Goal: Task Accomplishment & Management: Use online tool/utility

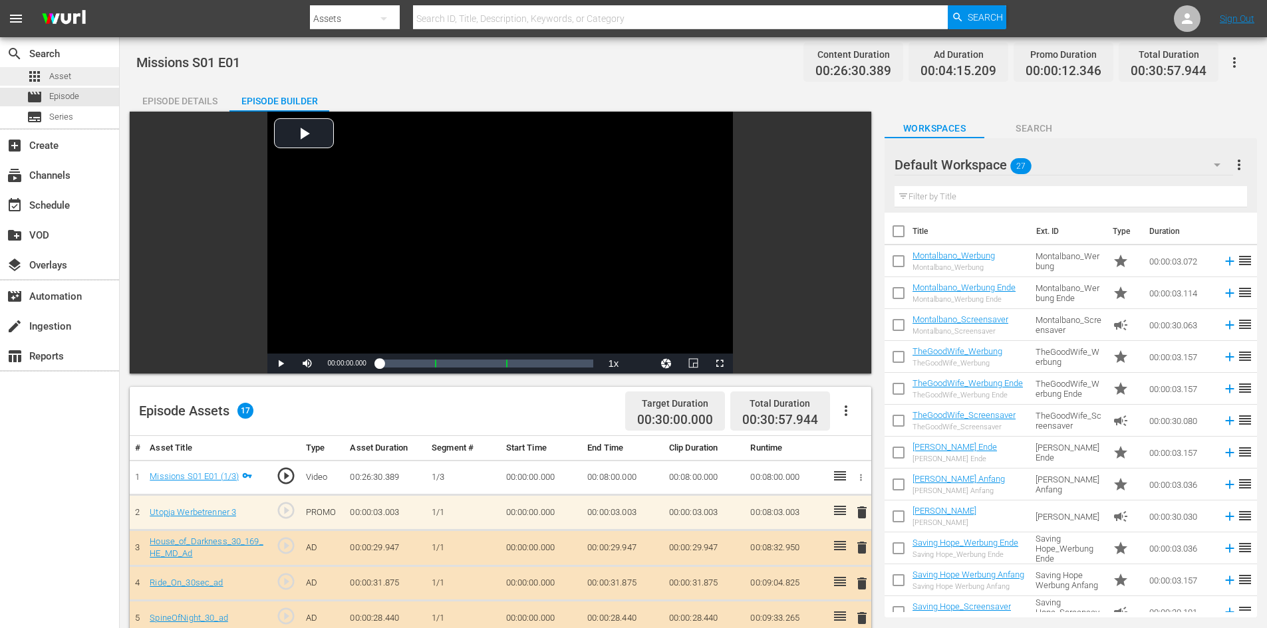
click at [77, 73] on div "apps Asset" at bounding box center [59, 76] width 119 height 19
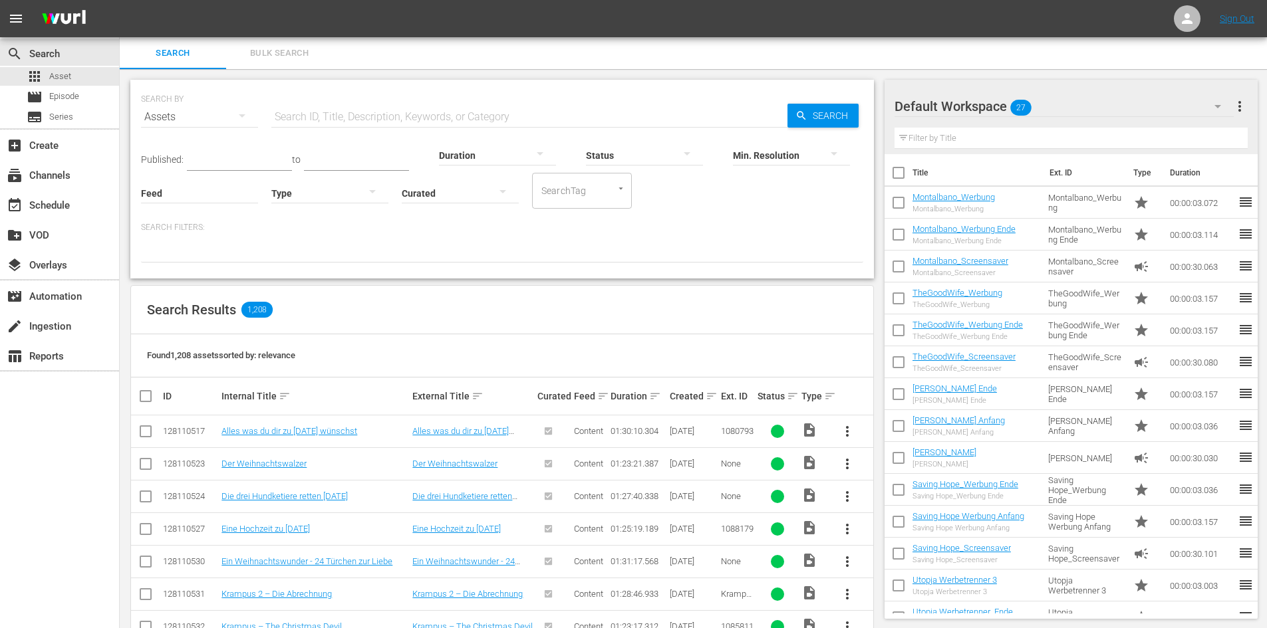
click at [444, 115] on input "text" at bounding box center [529, 117] width 516 height 32
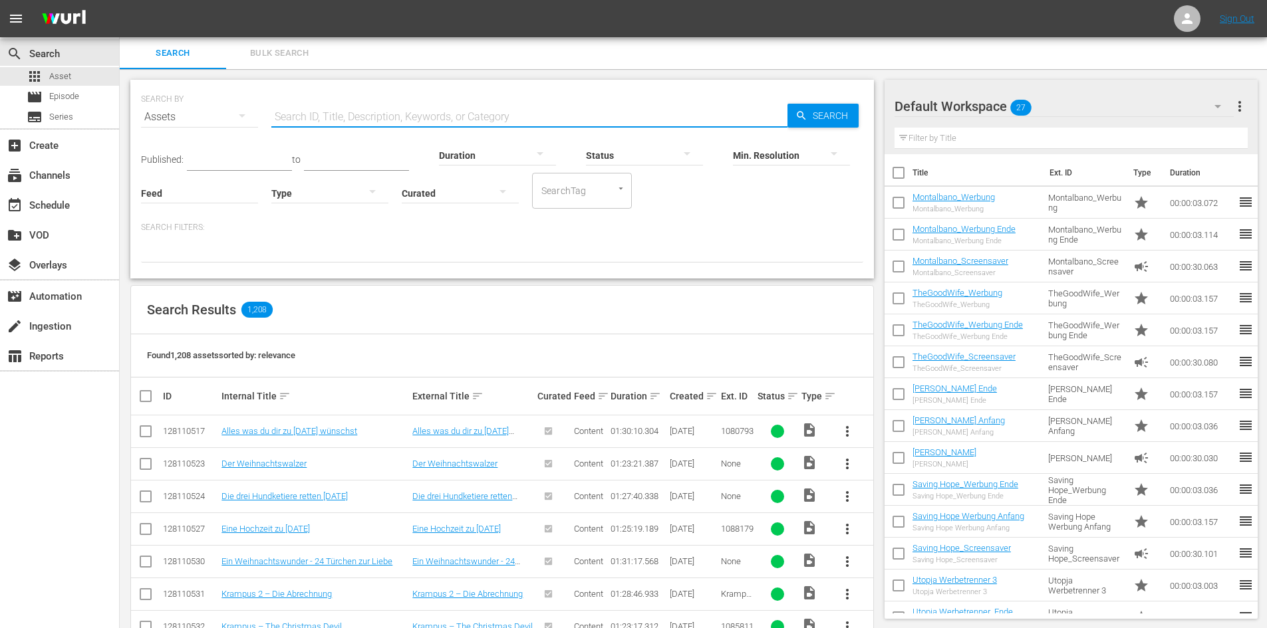
paste input "Caligula II – Die Huren des Caligula"
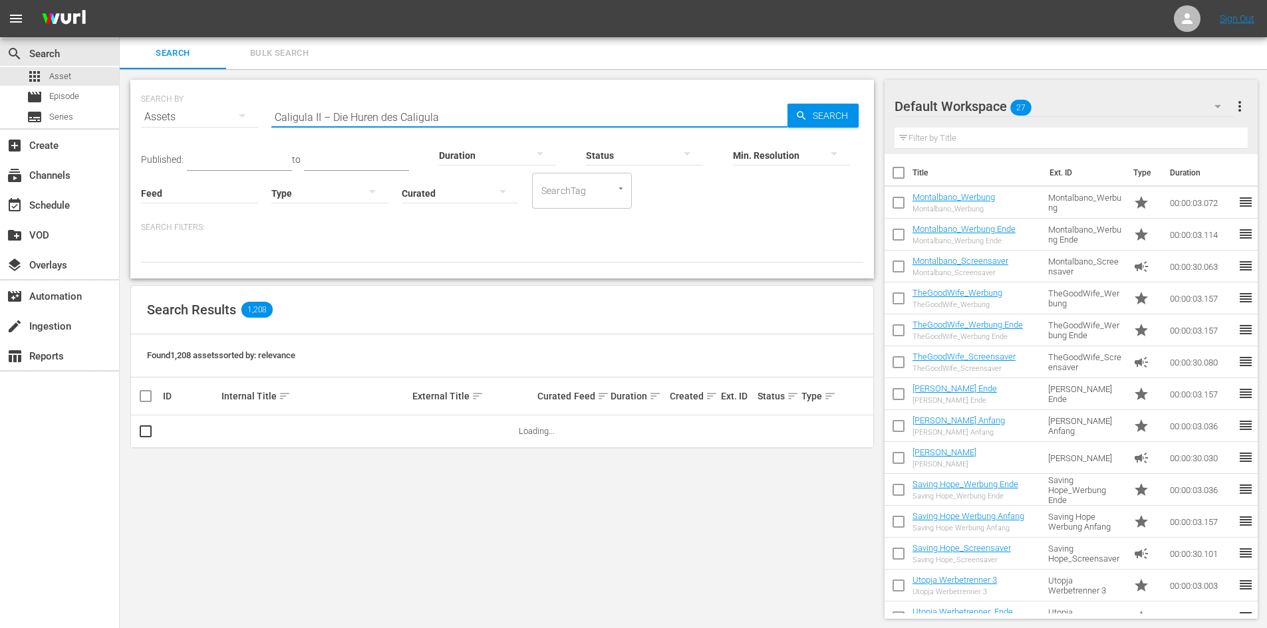
type input "Caligula II – Die Huren des Caligula"
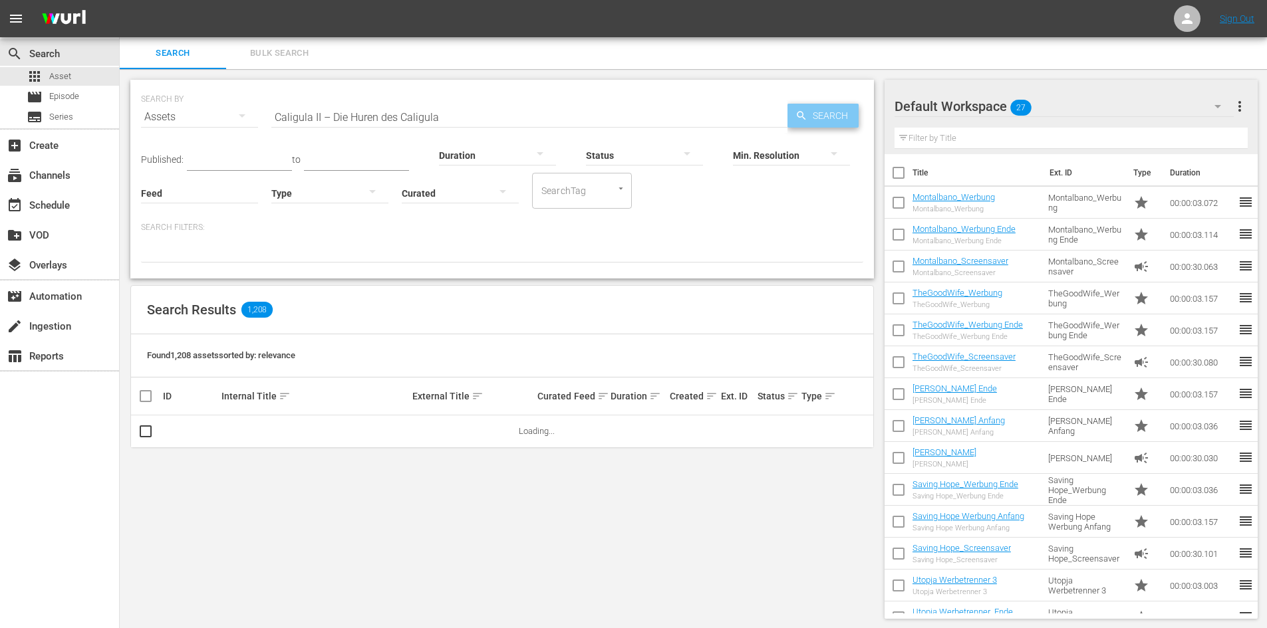
click at [835, 122] on span "Search" at bounding box center [832, 116] width 51 height 24
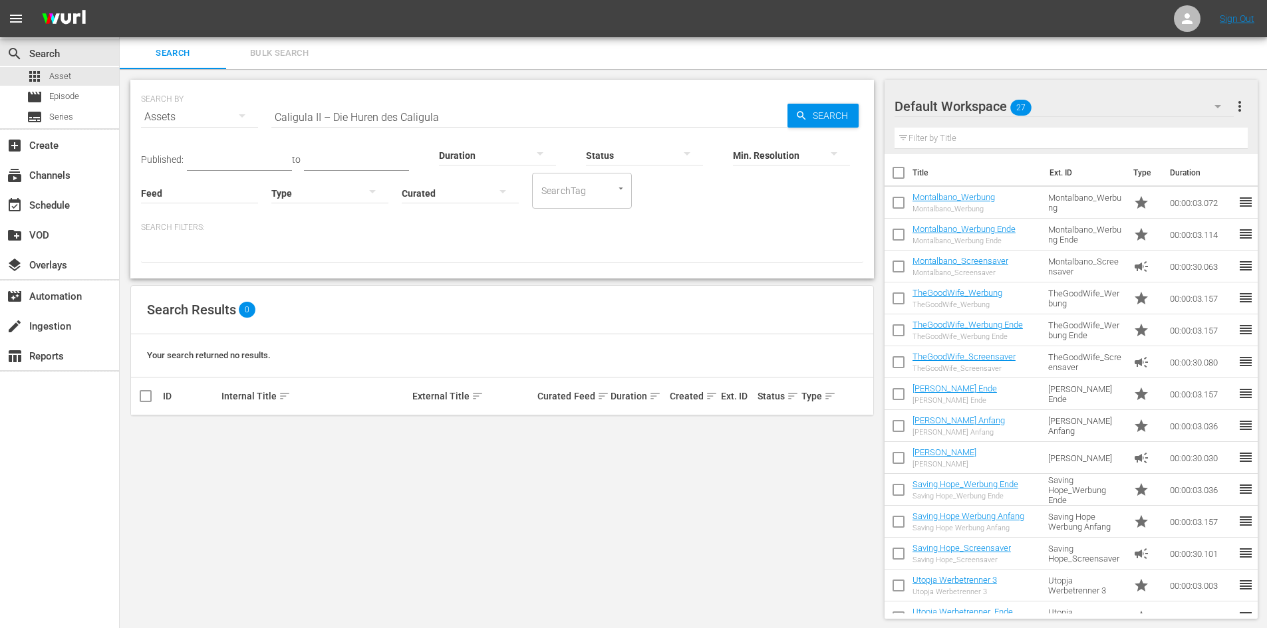
click at [833, 124] on div "Min. Resolution" at bounding box center [791, 147] width 117 height 48
click at [76, 94] on span "Episode" at bounding box center [64, 96] width 30 height 13
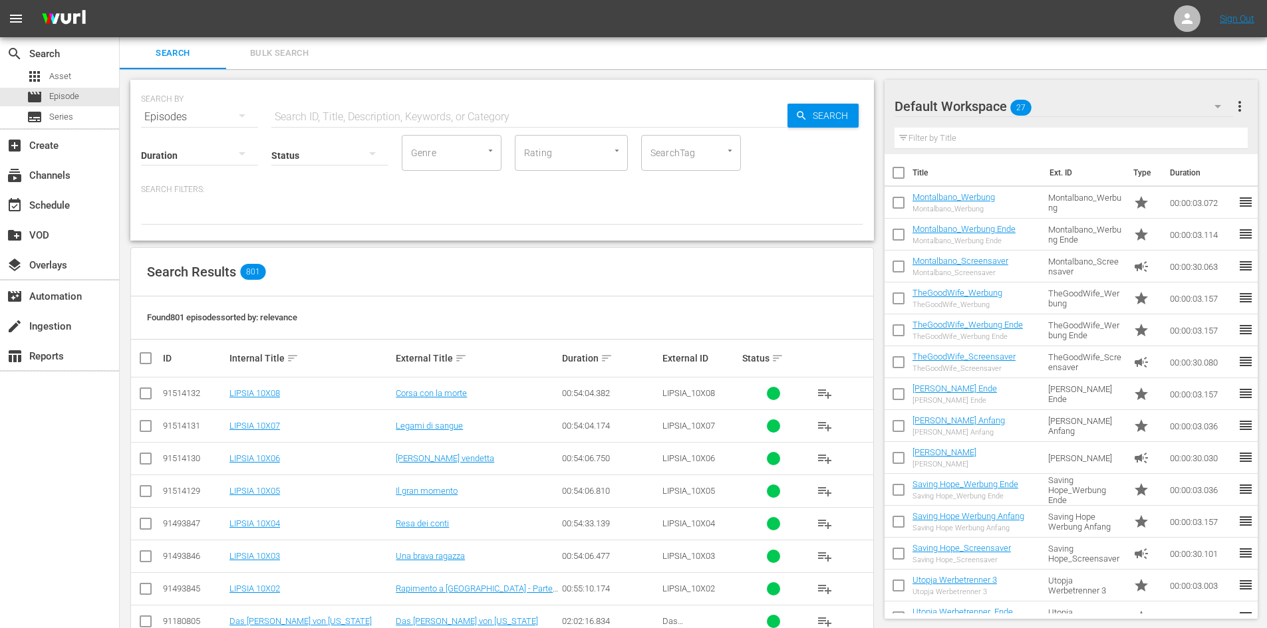
click at [370, 110] on input "text" at bounding box center [529, 117] width 516 height 32
paste input "Caligula II – Die Huren des Caligula"
type input "Caligula II – Die Huren des Caligula"
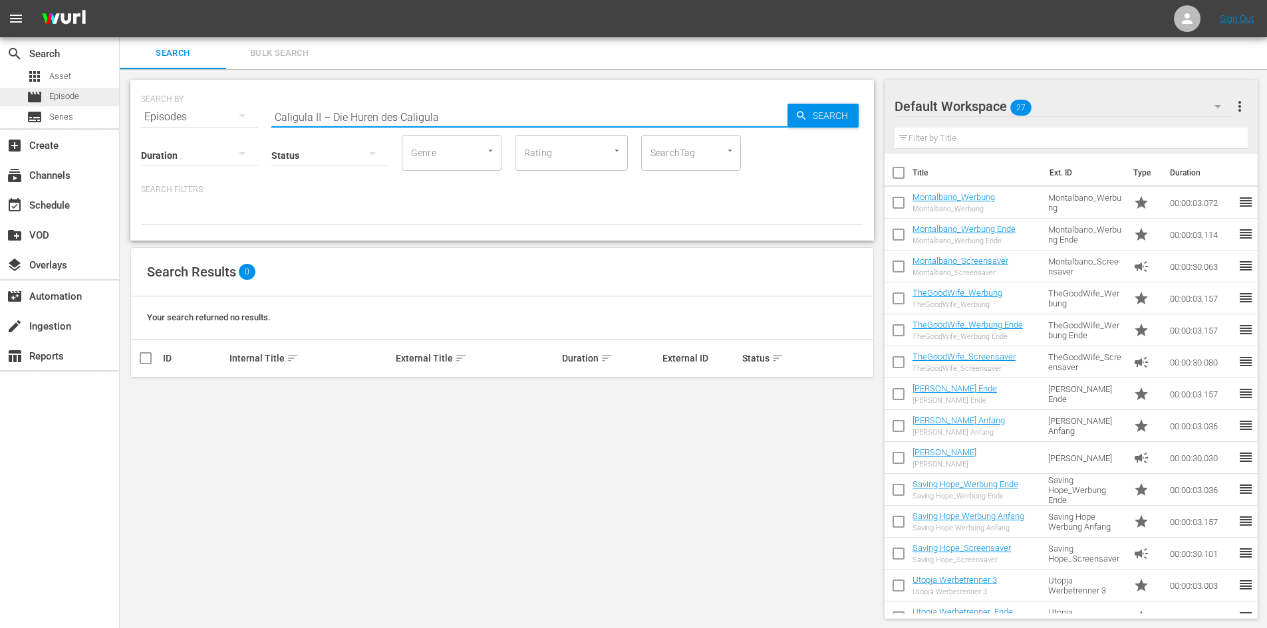
drag, startPoint x: 461, startPoint y: 120, endPoint x: 108, endPoint y: 94, distance: 354.0
click at [120, 0] on div "search Search apps Asset movie Episode subtitles Series add_box Create subscrip…" at bounding box center [693, 0] width 1147 height 0
paste input "Caligula – Der Tyrann"
type input "Caligula"
click at [67, 84] on div "apps Asset" at bounding box center [49, 76] width 45 height 19
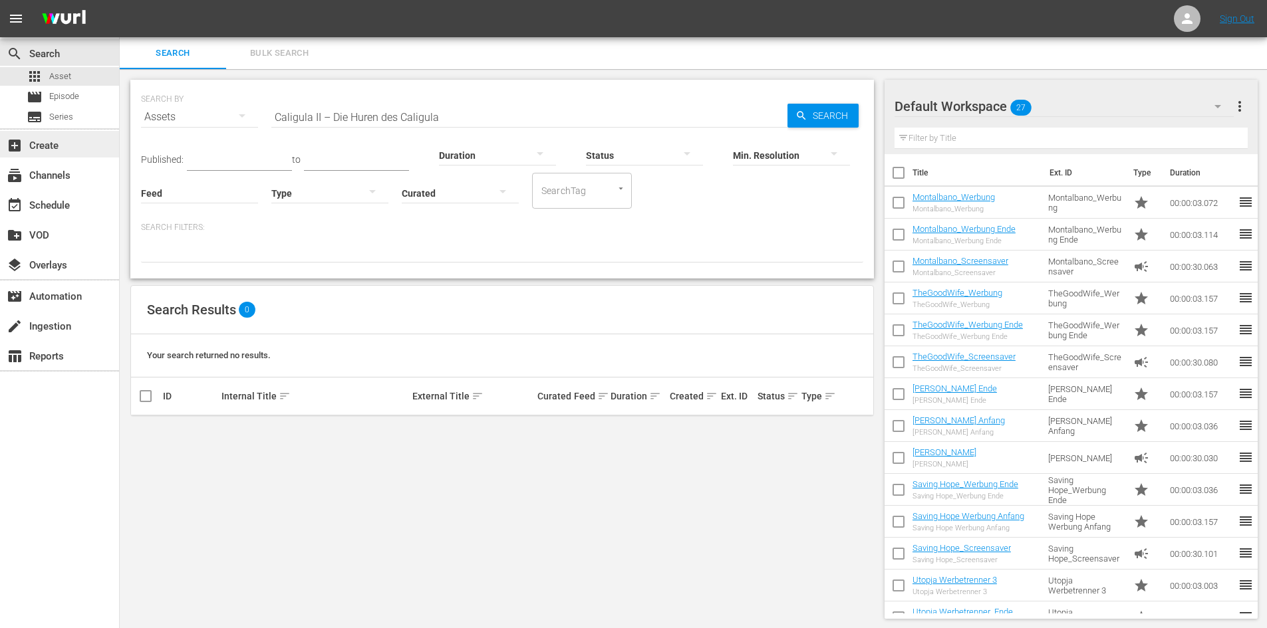
drag, startPoint x: 450, startPoint y: 115, endPoint x: 62, endPoint y: 137, distance: 389.0
click at [120, 0] on div "search Search apps Asset movie Episode subtitles Series add_box Create subscrip…" at bounding box center [693, 0] width 1147 height 0
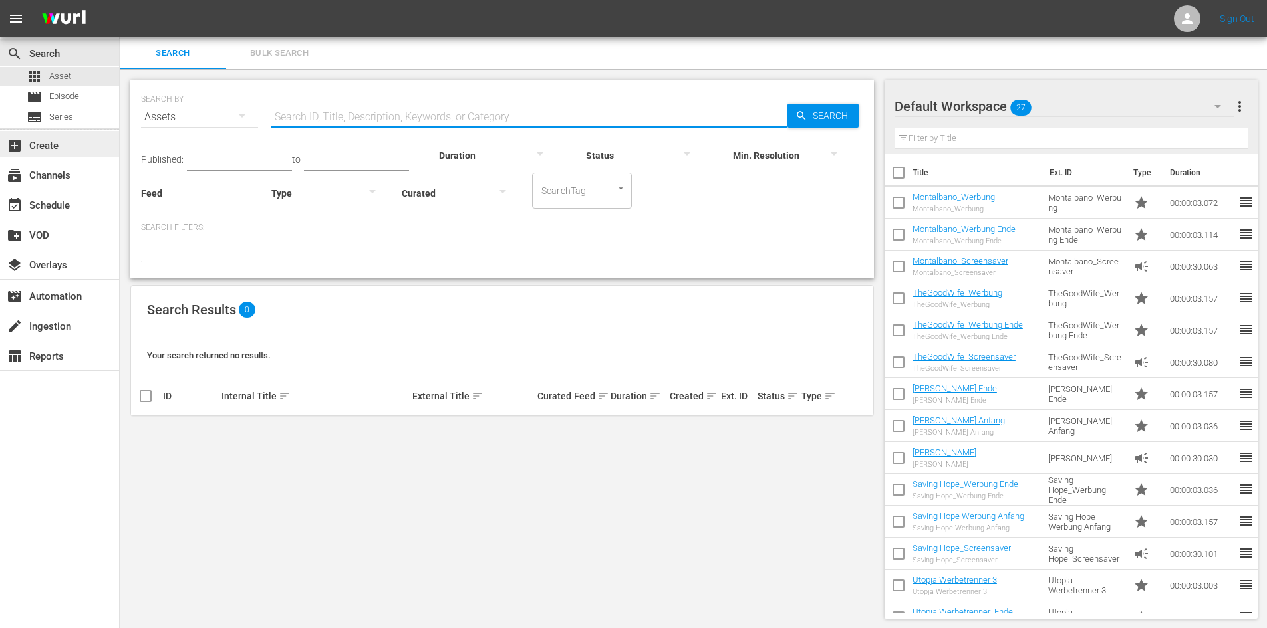
paste input "Caligula – Der Tyrann"
type input "C"
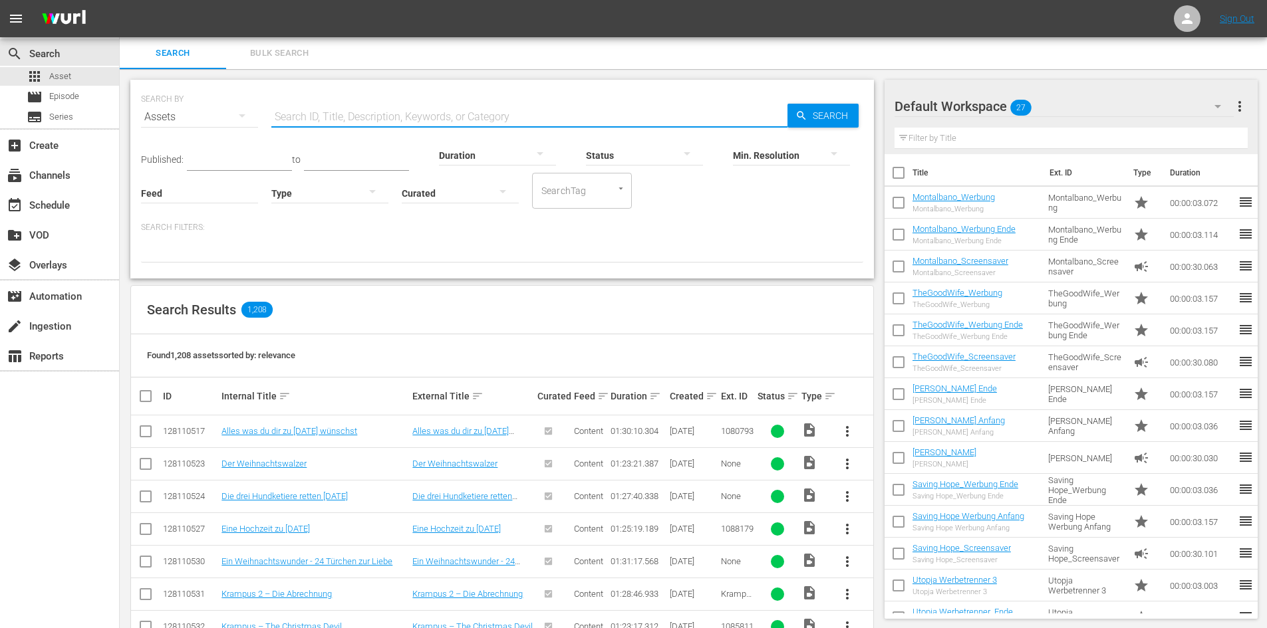
paste input "Elefanten am [GEOGRAPHIC_DATA]"
type input "Elefanten am [GEOGRAPHIC_DATA]"
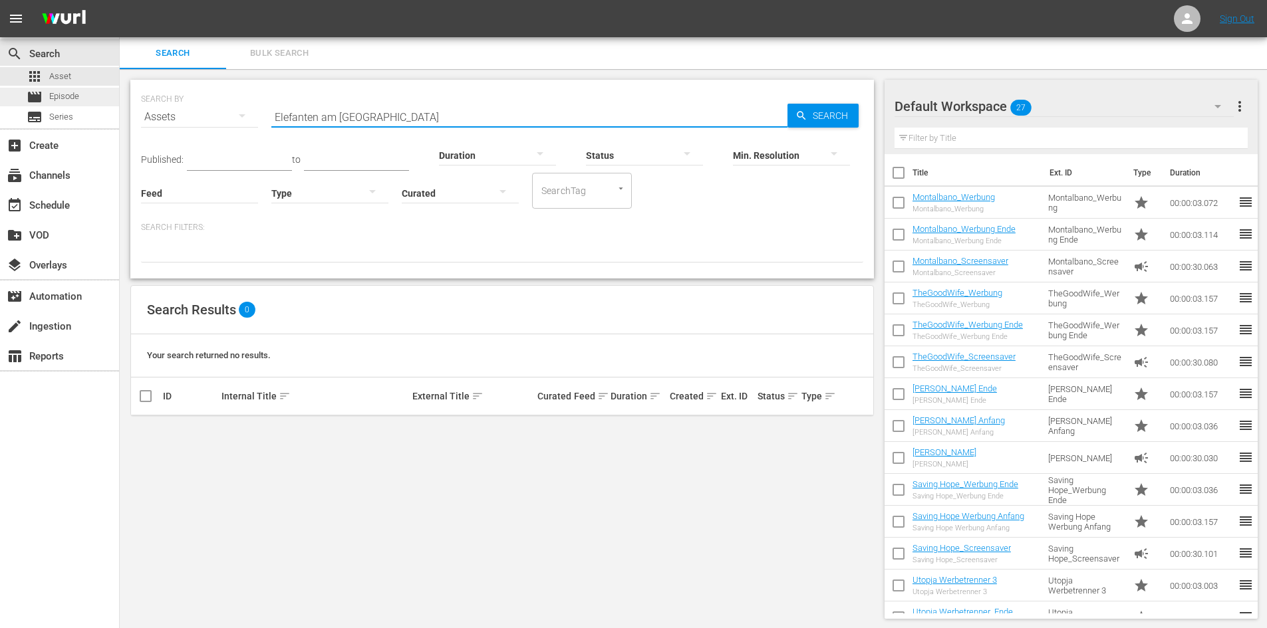
click at [78, 105] on div "movie Episode" at bounding box center [53, 97] width 53 height 19
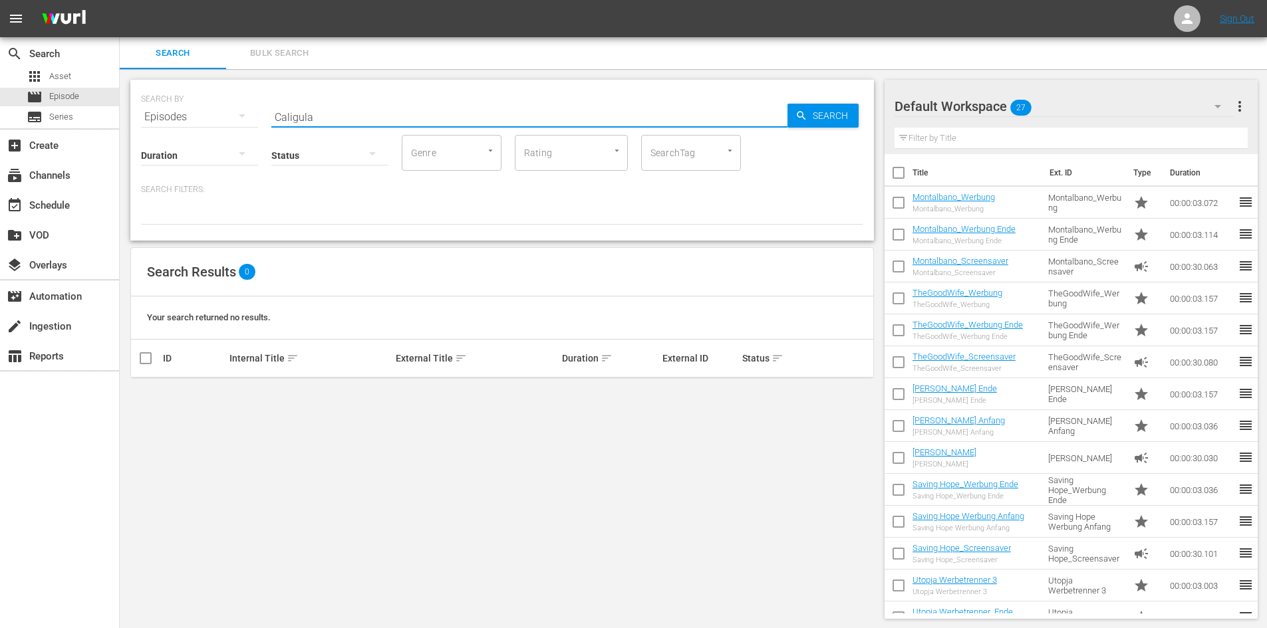
drag, startPoint x: 327, startPoint y: 116, endPoint x: 233, endPoint y: 123, distance: 94.7
click at [233, 123] on div "SEARCH BY Search By Episodes Search ID, Title, Description, Keywords, or Catego…" at bounding box center [501, 160] width 743 height 161
paste input "Elefanten am [GEOGRAPHIC_DATA]"
type input "Elefanten am [GEOGRAPHIC_DATA]"
drag, startPoint x: 399, startPoint y: 118, endPoint x: 210, endPoint y: 121, distance: 188.9
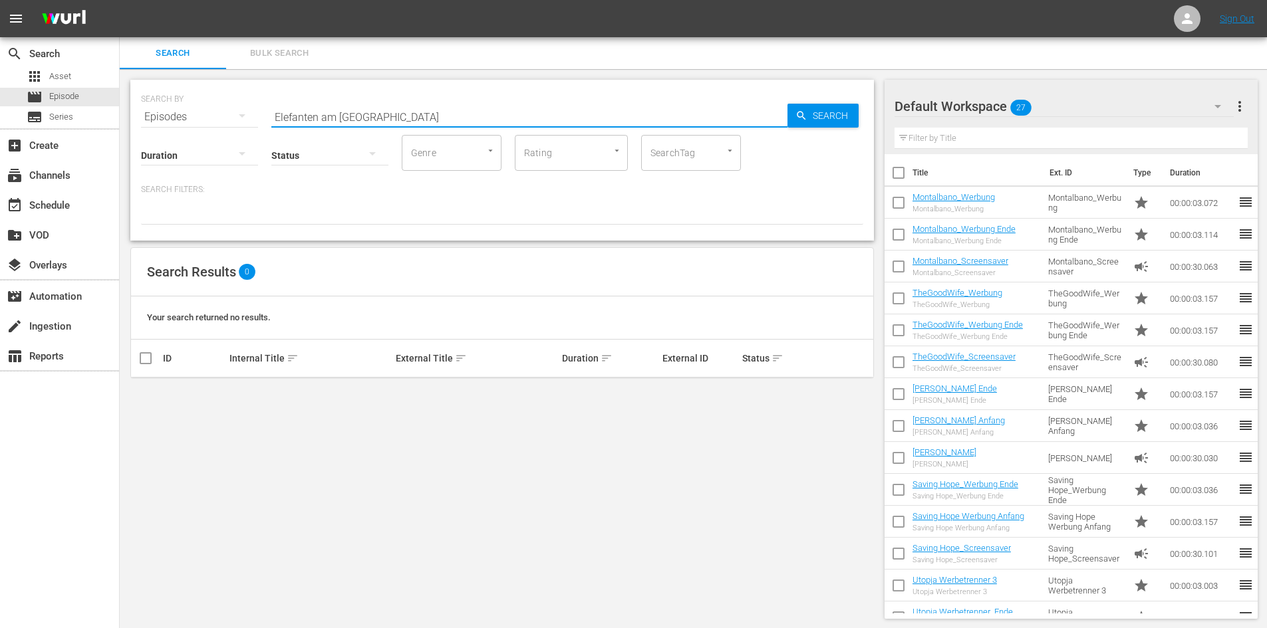
click at [210, 121] on div "SEARCH BY Search By Episodes Search ID, Title, Description, Keywords, or Catego…" at bounding box center [502, 109] width 722 height 48
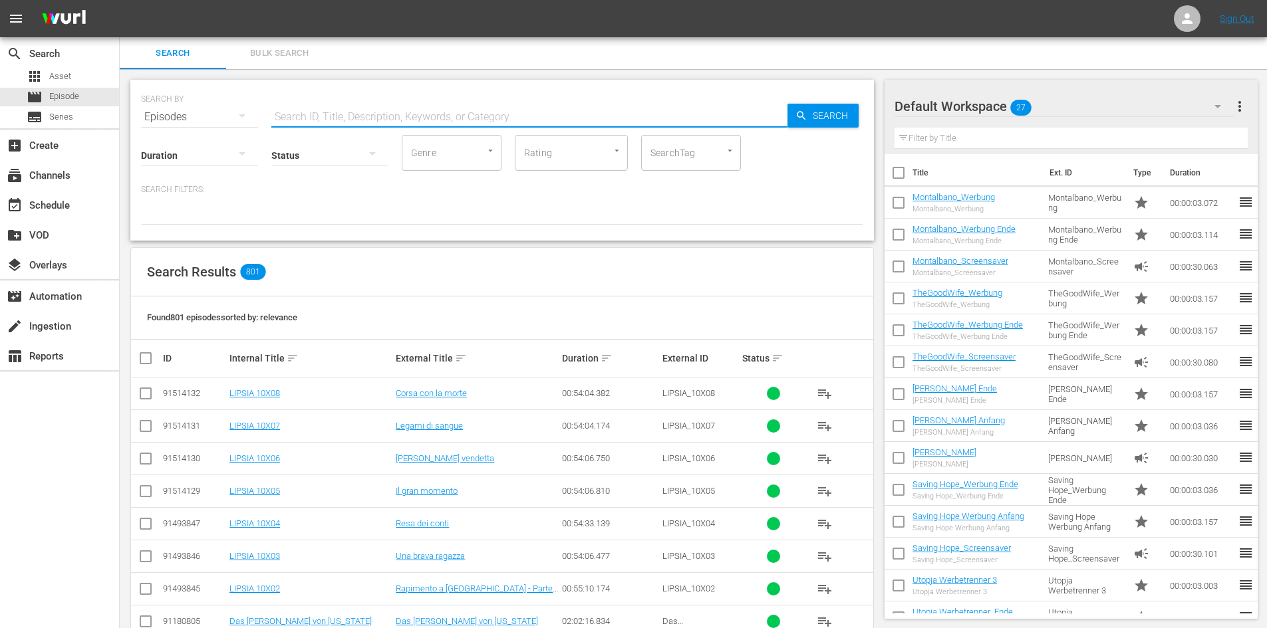
paste input "HOT 247°F – Todesfalle Sauna"
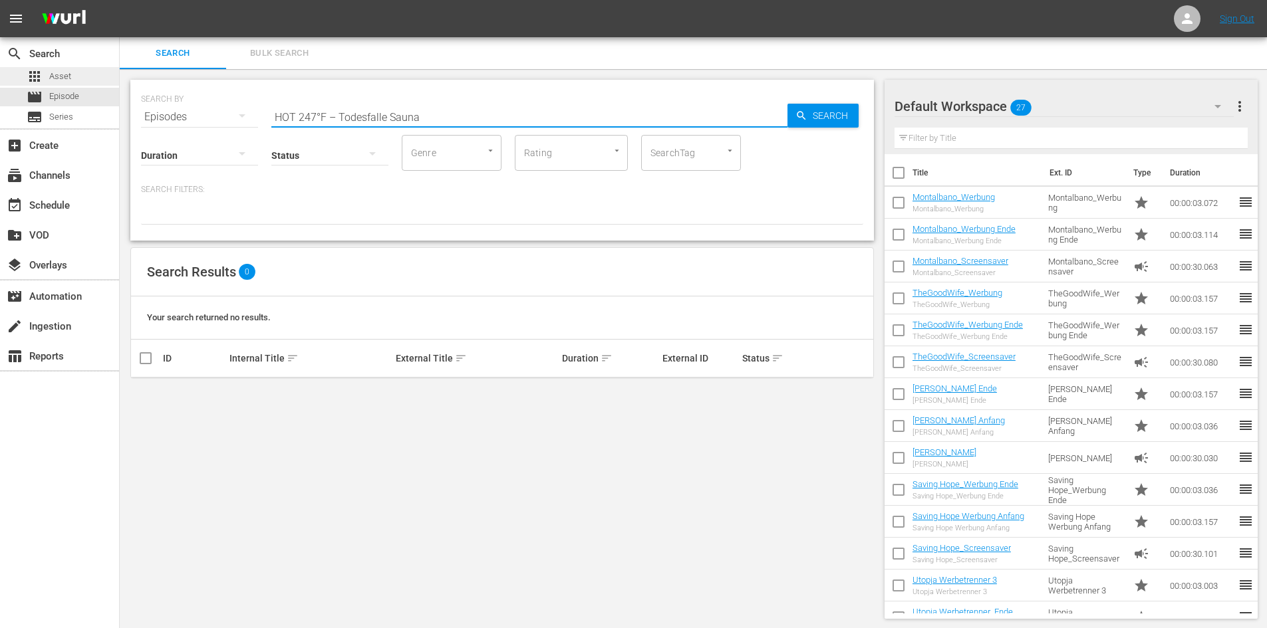
type input "HOT 247°F – Todesfalle Sauna"
click at [88, 75] on div "apps Asset" at bounding box center [59, 76] width 119 height 19
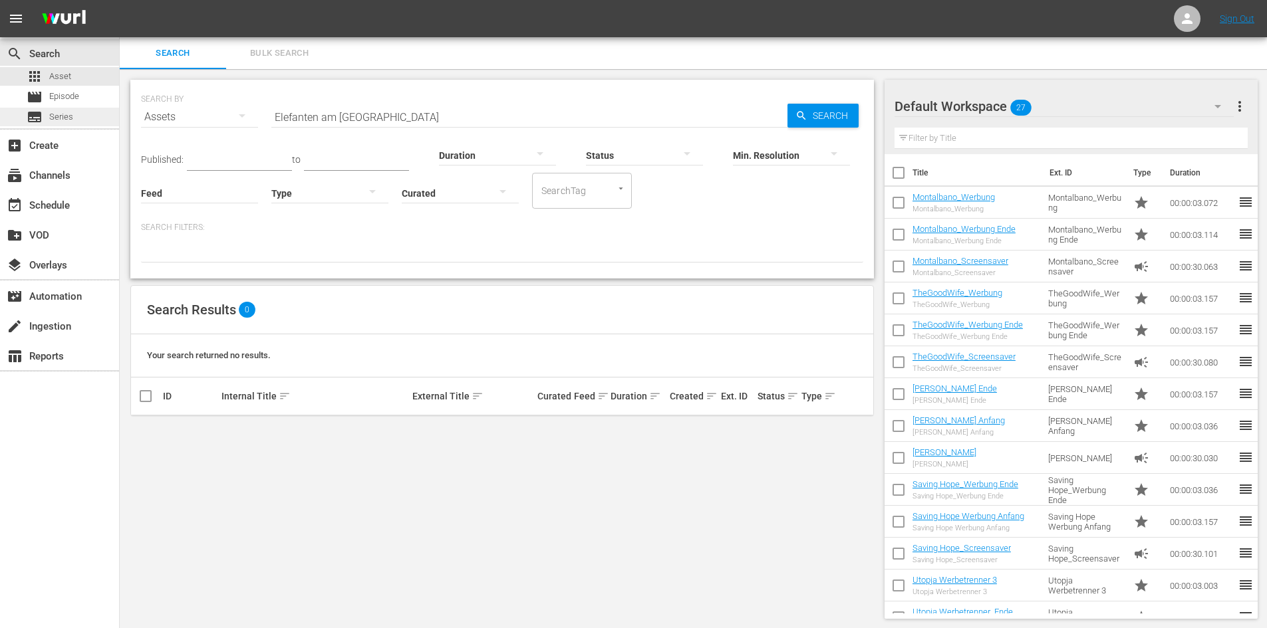
drag, startPoint x: 413, startPoint y: 116, endPoint x: 36, endPoint y: 122, distance: 377.1
click at [120, 0] on div "search Search apps Asset movie Episode subtitles Series add_box Create subscrip…" at bounding box center [693, 0] width 1147 height 0
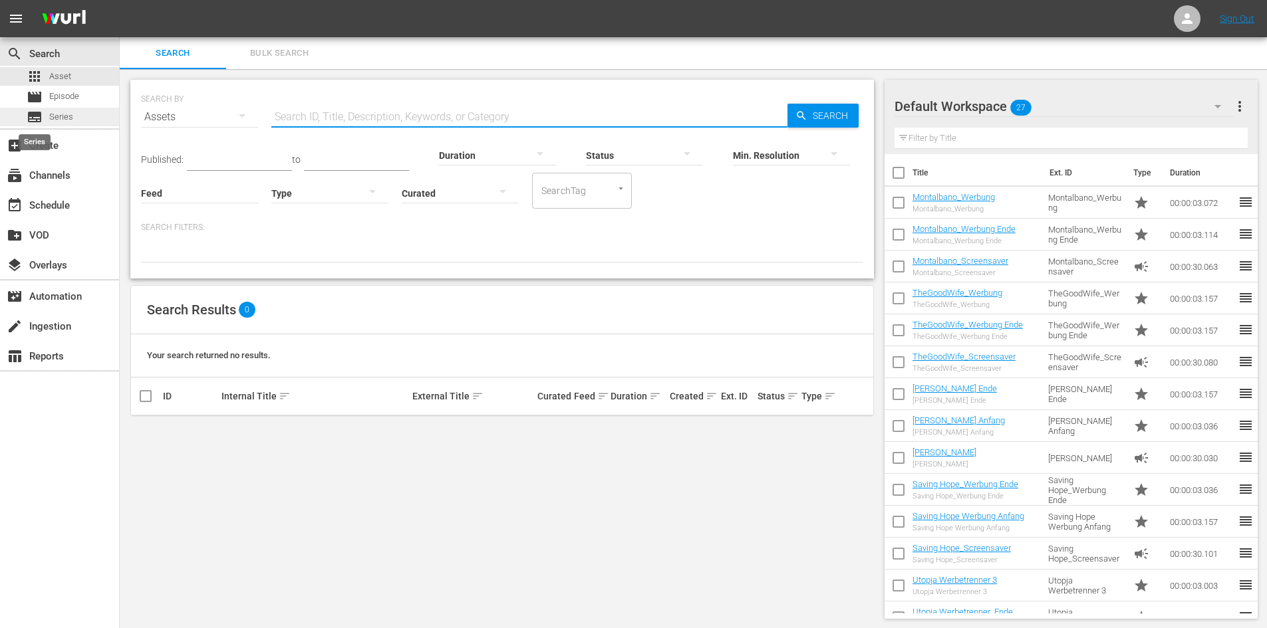
paste input "HOT 247°F – Todesfalle Sauna"
type input "H"
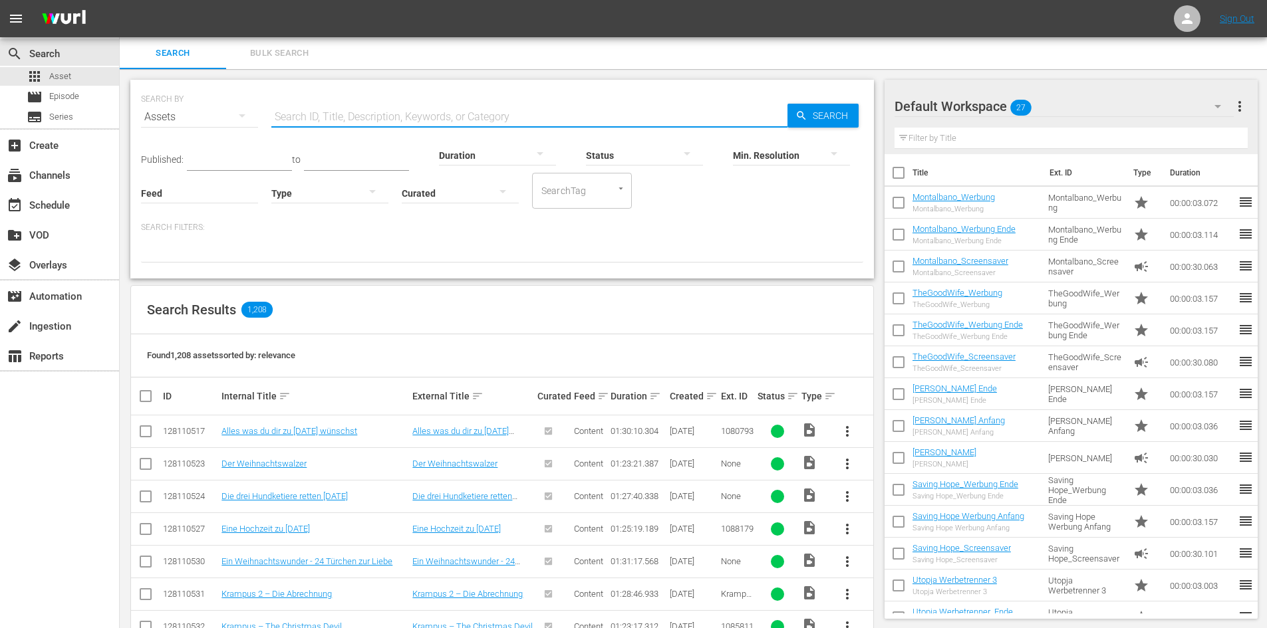
paste input "Scrooge"
type input "Scrooge"
click at [821, 116] on span "Search" at bounding box center [832, 116] width 51 height 24
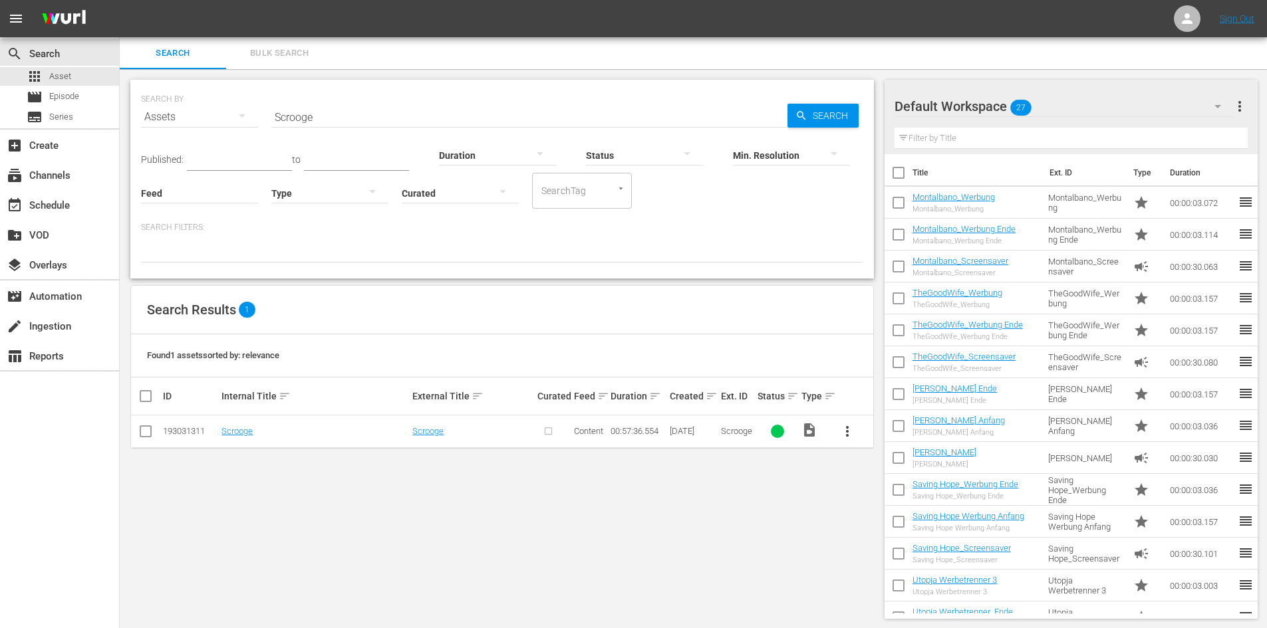
click at [850, 434] on span "more_vert" at bounding box center [847, 432] width 16 height 16
click at [910, 541] on div "Episode" at bounding box center [919, 533] width 90 height 32
click at [144, 435] on input "checkbox" at bounding box center [146, 434] width 16 height 16
checkbox input "true"
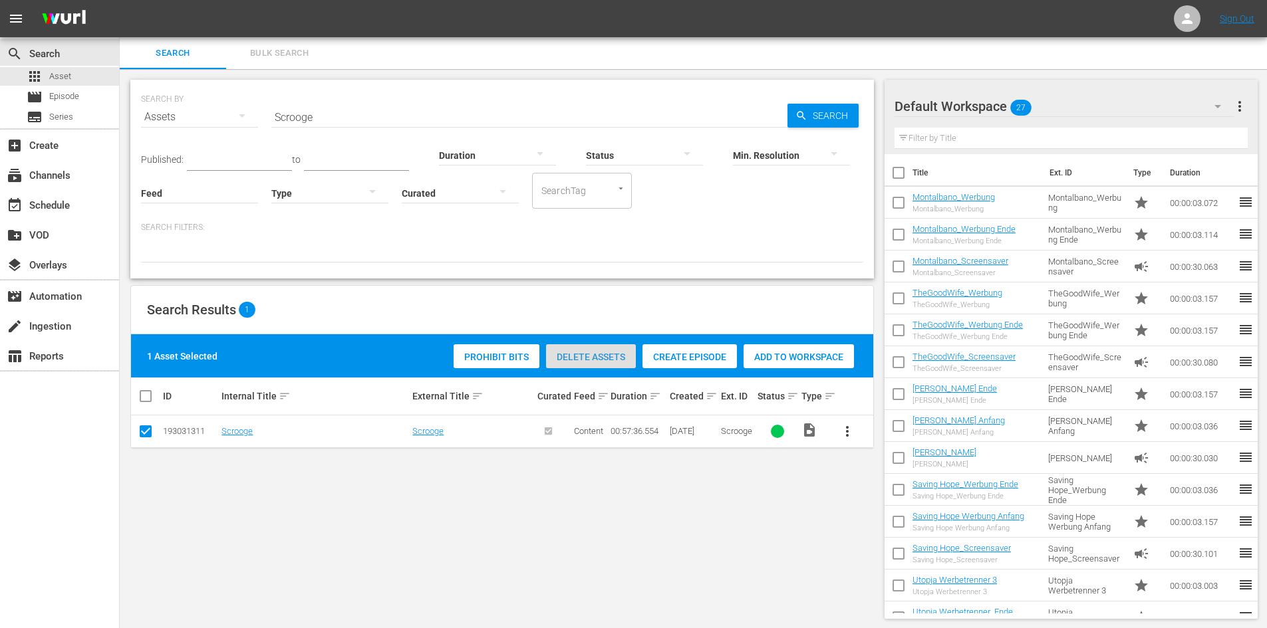
click at [570, 363] on div "Delete Assets" at bounding box center [591, 356] width 90 height 25
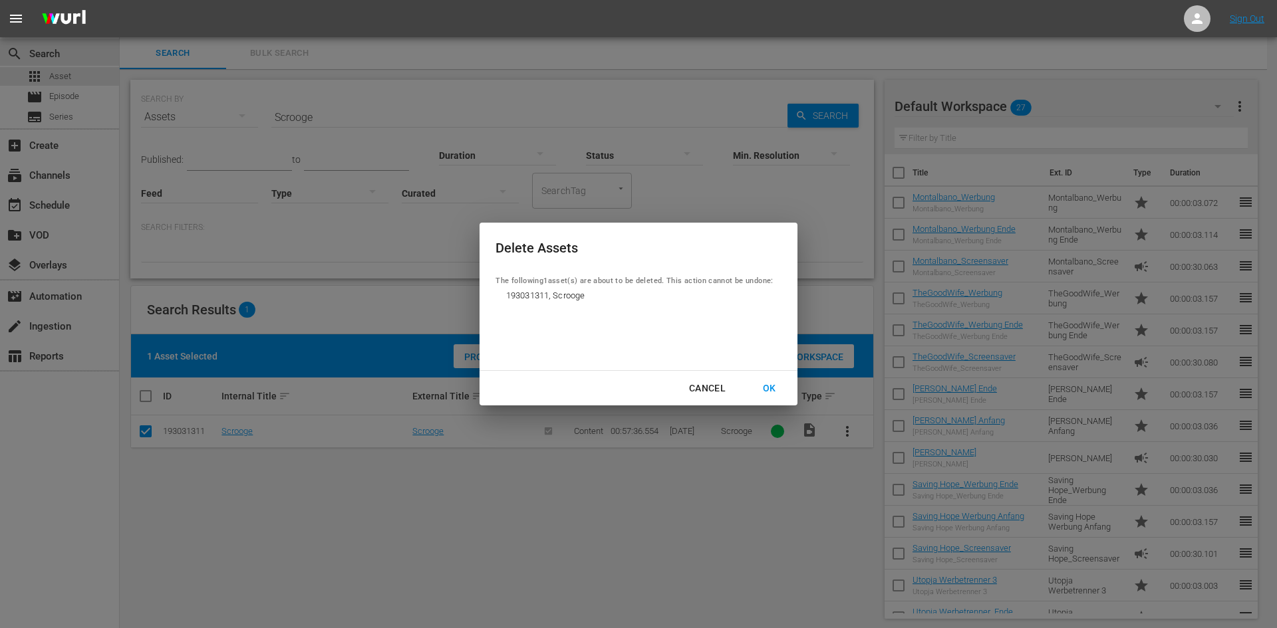
click at [760, 385] on div "OK" at bounding box center [769, 388] width 35 height 17
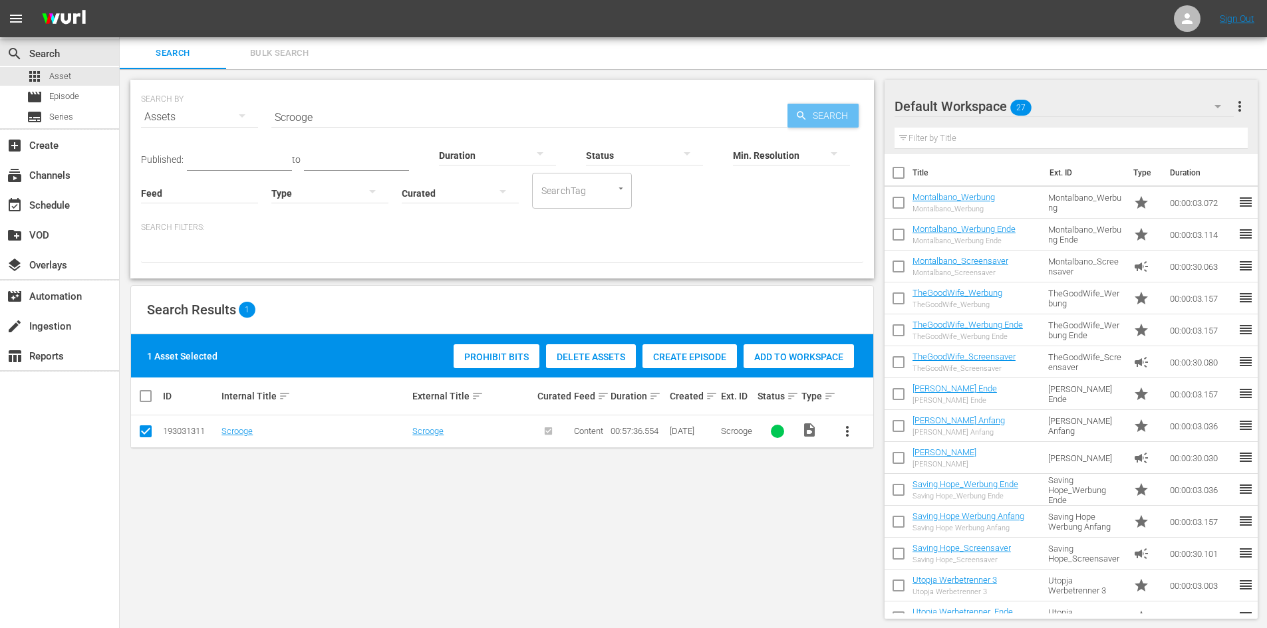
click at [841, 116] on span "Search" at bounding box center [832, 116] width 51 height 24
click at [64, 91] on span "Episode" at bounding box center [64, 96] width 30 height 13
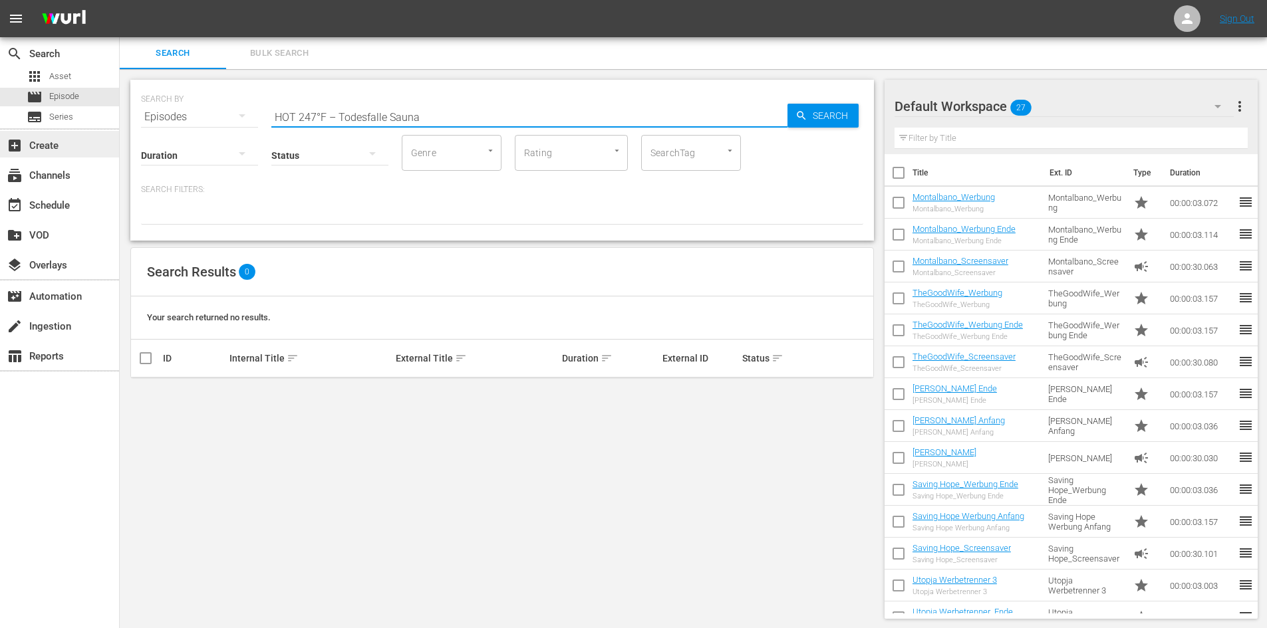
drag, startPoint x: 461, startPoint y: 113, endPoint x: 58, endPoint y: 142, distance: 404.7
click at [120, 0] on div "search Search apps Asset movie Episode subtitles Series add_box Create subscrip…" at bounding box center [693, 0] width 1147 height 0
paste input "Scrooge"
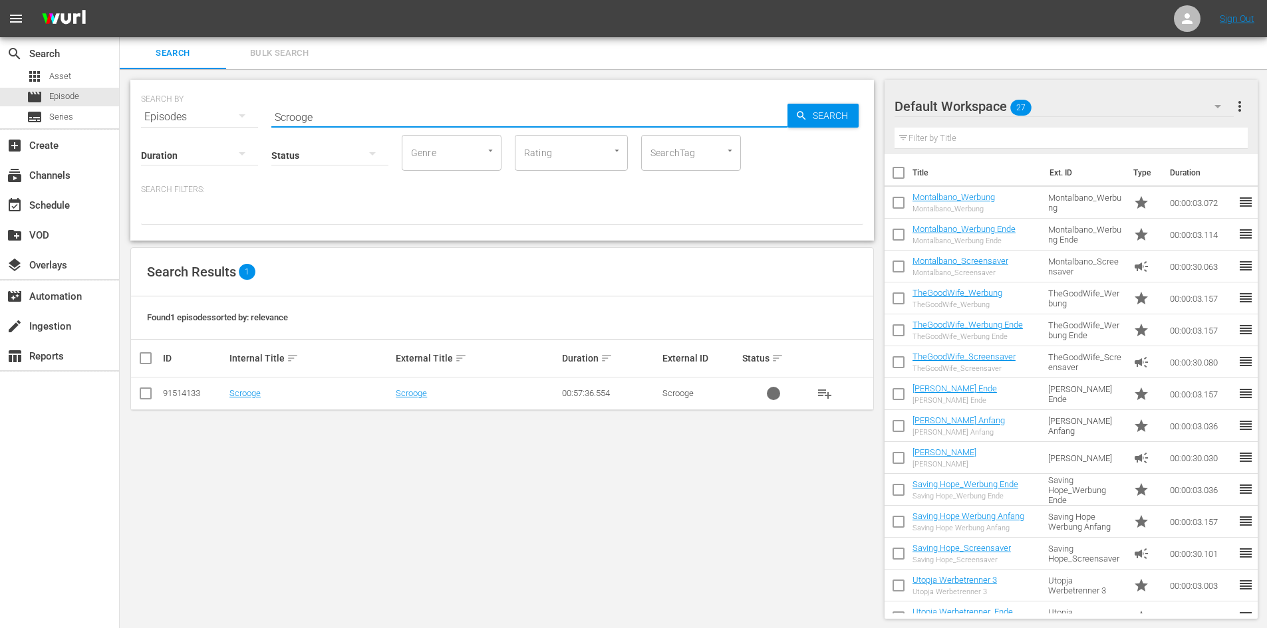
type input "Scrooge"
click at [145, 396] on input "checkbox" at bounding box center [146, 396] width 16 height 16
checkbox input "true"
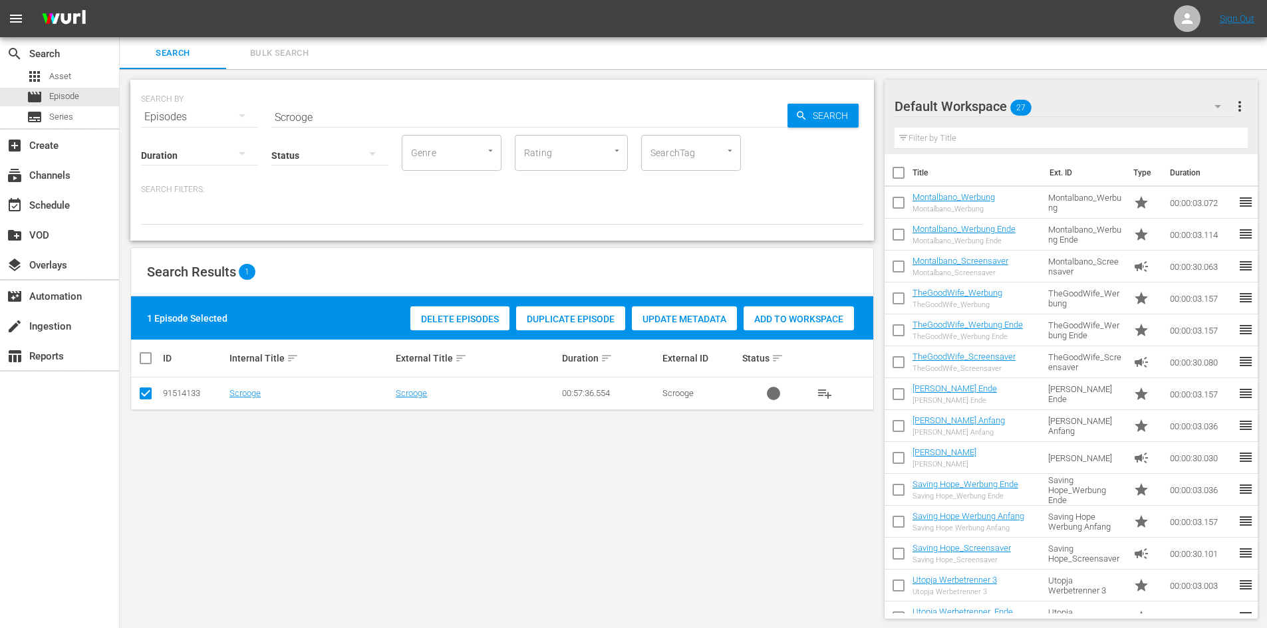
click at [487, 321] on span "Delete Episodes" at bounding box center [459, 319] width 99 height 11
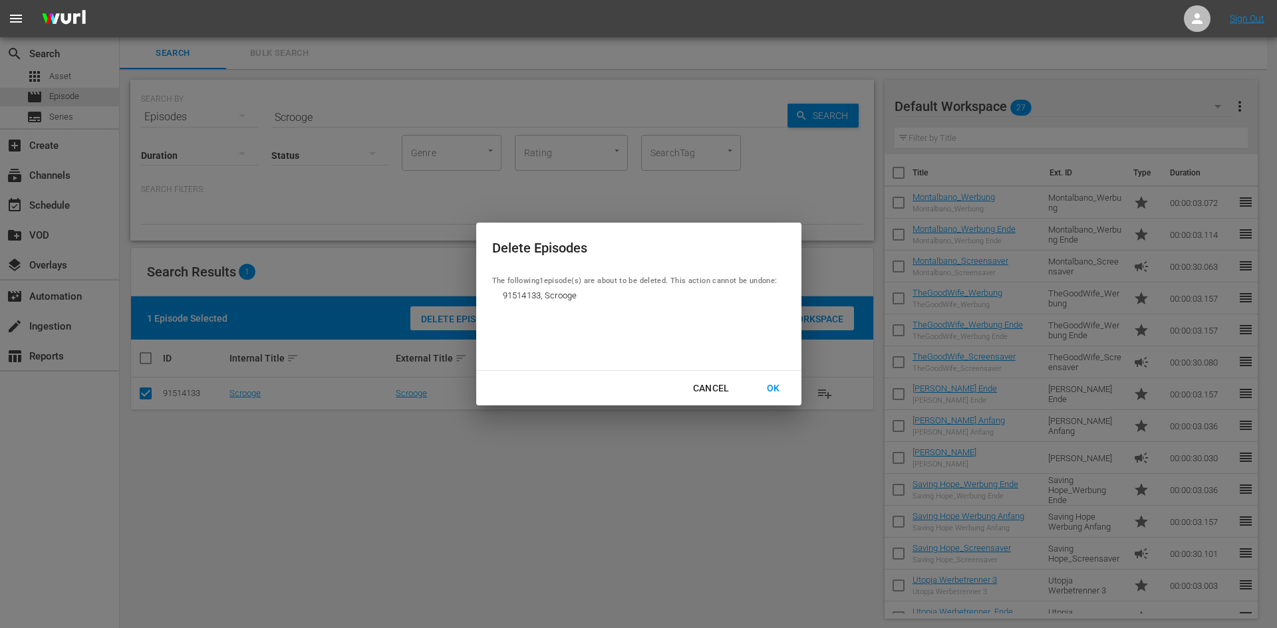
click at [771, 387] on div "OK" at bounding box center [773, 388] width 35 height 17
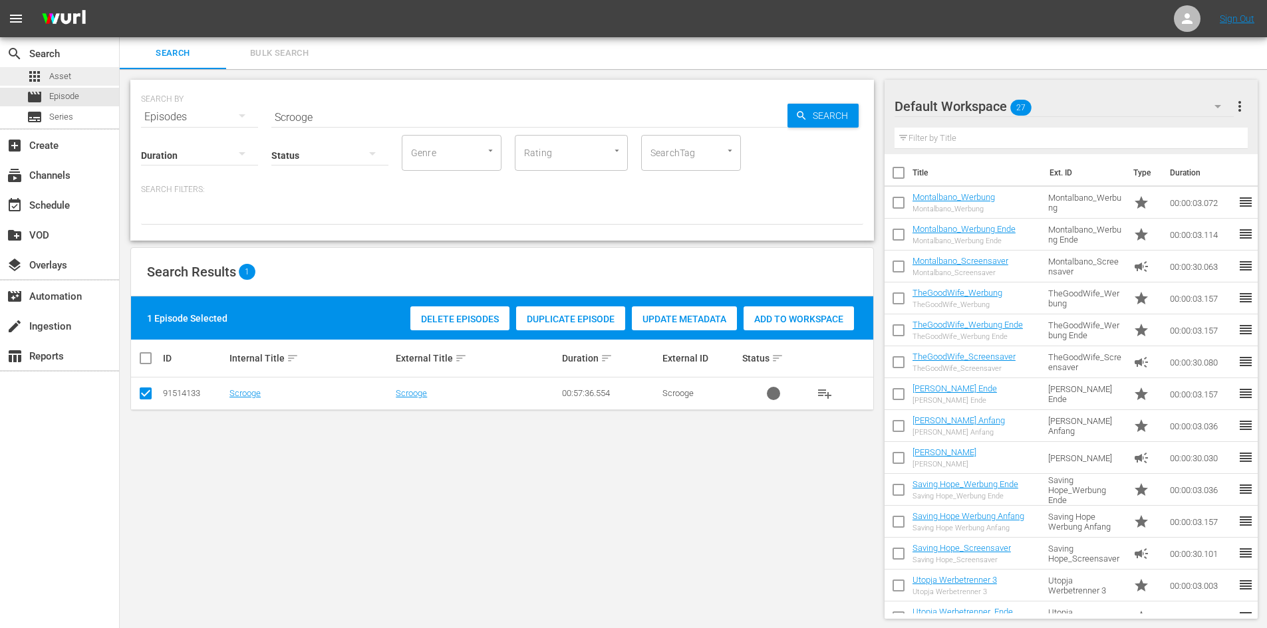
click at [67, 74] on span "Asset" at bounding box center [60, 76] width 22 height 13
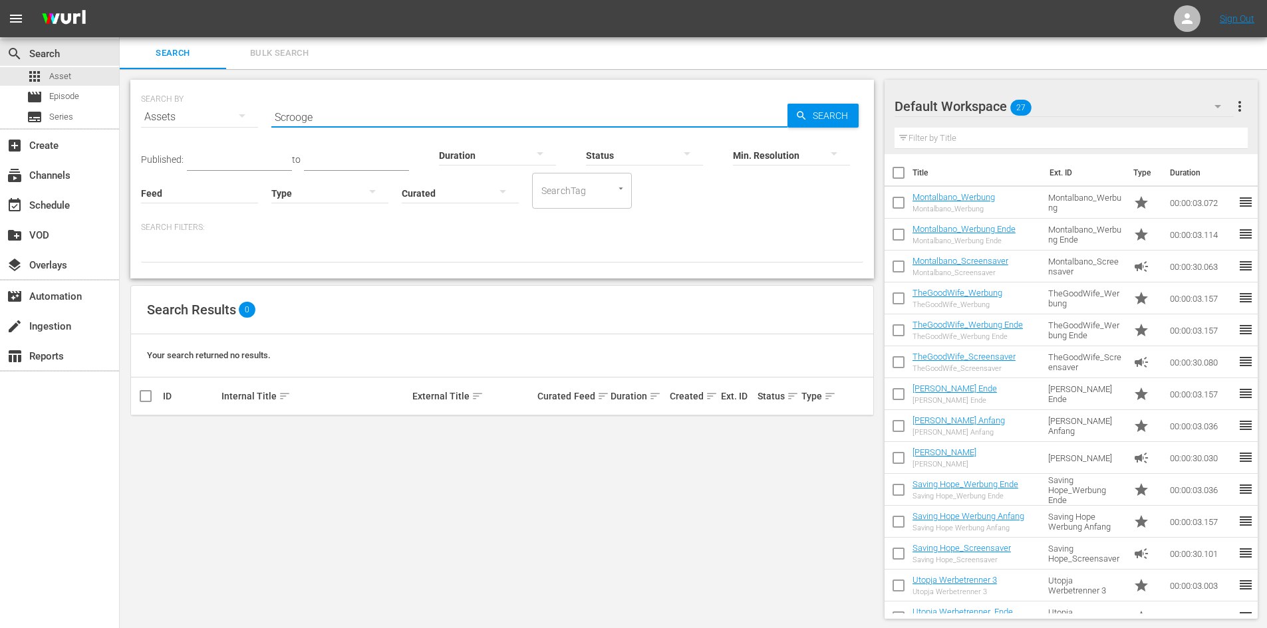
drag, startPoint x: 350, startPoint y: 116, endPoint x: 174, endPoint y: 124, distance: 175.7
click at [190, 124] on div "SEARCH BY Search By Assets Search ID, Title, Description, Keywords, or Category…" at bounding box center [502, 109] width 722 height 48
paste input "Scrooge"
type input "Scrooge"
click at [809, 109] on span "Search" at bounding box center [832, 116] width 51 height 24
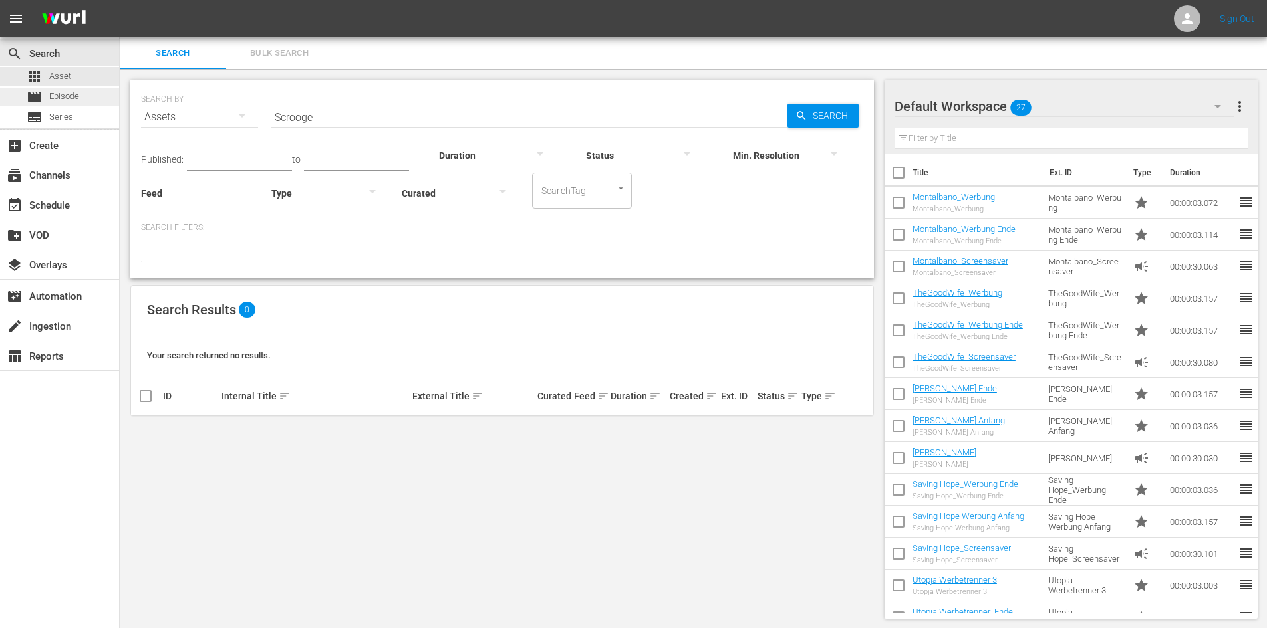
click at [45, 96] on div "movie Episode" at bounding box center [53, 97] width 53 height 19
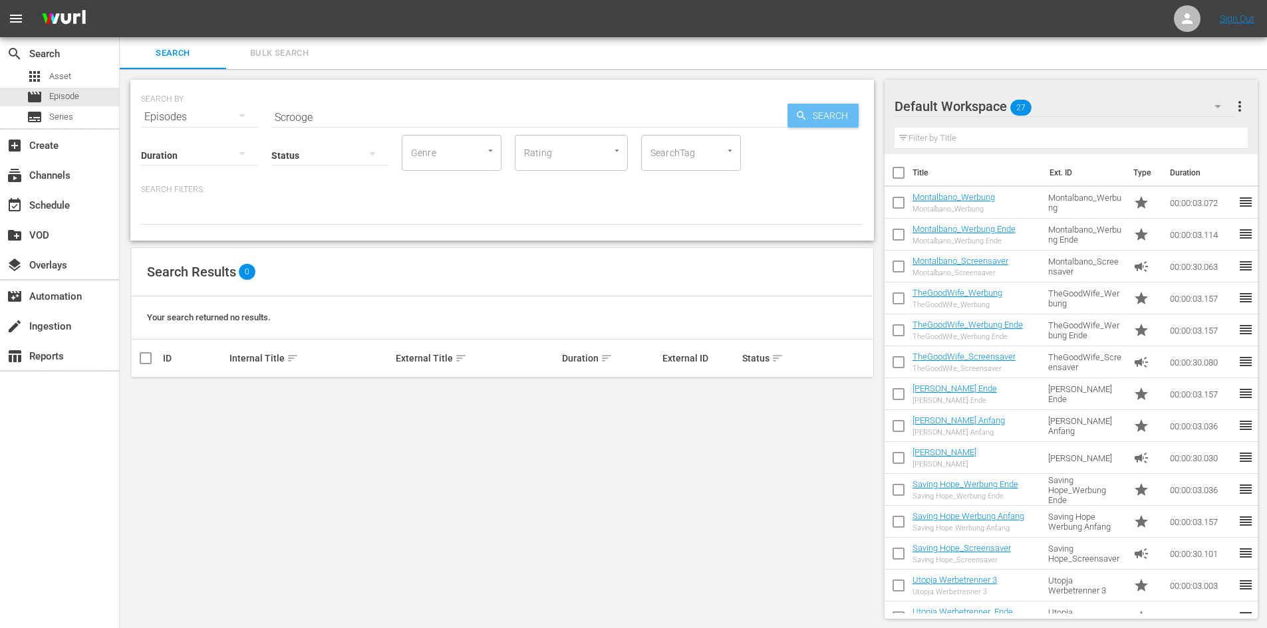
click at [809, 126] on span "Search" at bounding box center [832, 116] width 51 height 24
click at [797, 120] on icon "button" at bounding box center [801, 116] width 12 height 12
drag, startPoint x: 369, startPoint y: 125, endPoint x: 362, endPoint y: 123, distance: 7.6
click at [366, 125] on div "Status" at bounding box center [329, 147] width 117 height 48
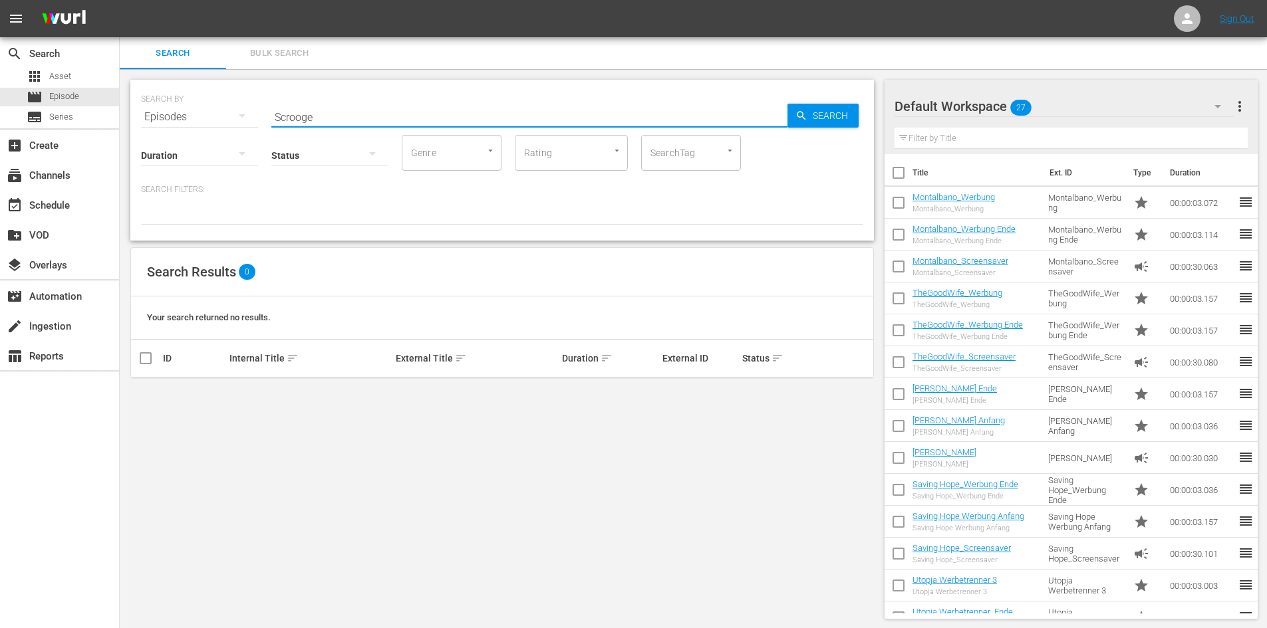
click at [350, 118] on input "Scrooge" at bounding box center [529, 117] width 516 height 32
drag, startPoint x: 333, startPoint y: 116, endPoint x: 227, endPoint y: 124, distance: 106.0
click at [227, 124] on div "SEARCH BY Search By Episodes Search ID, Title, Description, Keywords, or Catego…" at bounding box center [501, 160] width 743 height 161
paste input "[PERSON_NAME] kommt!"
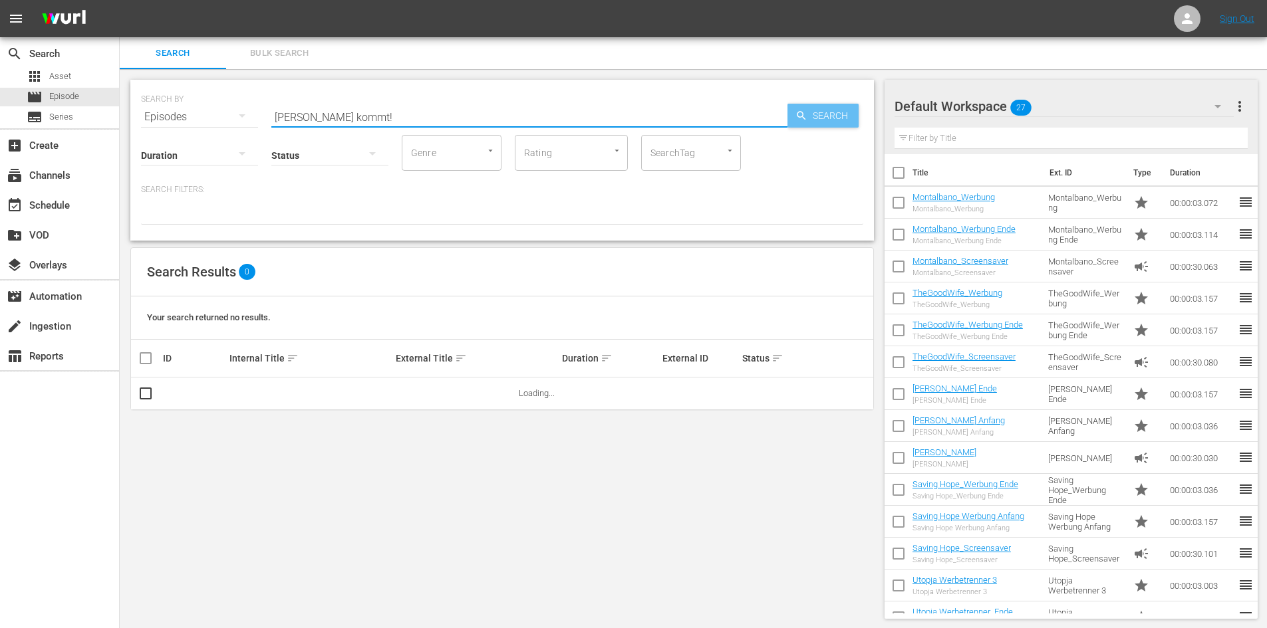
type input "[PERSON_NAME] kommt!"
click at [842, 120] on span "Search" at bounding box center [832, 116] width 51 height 24
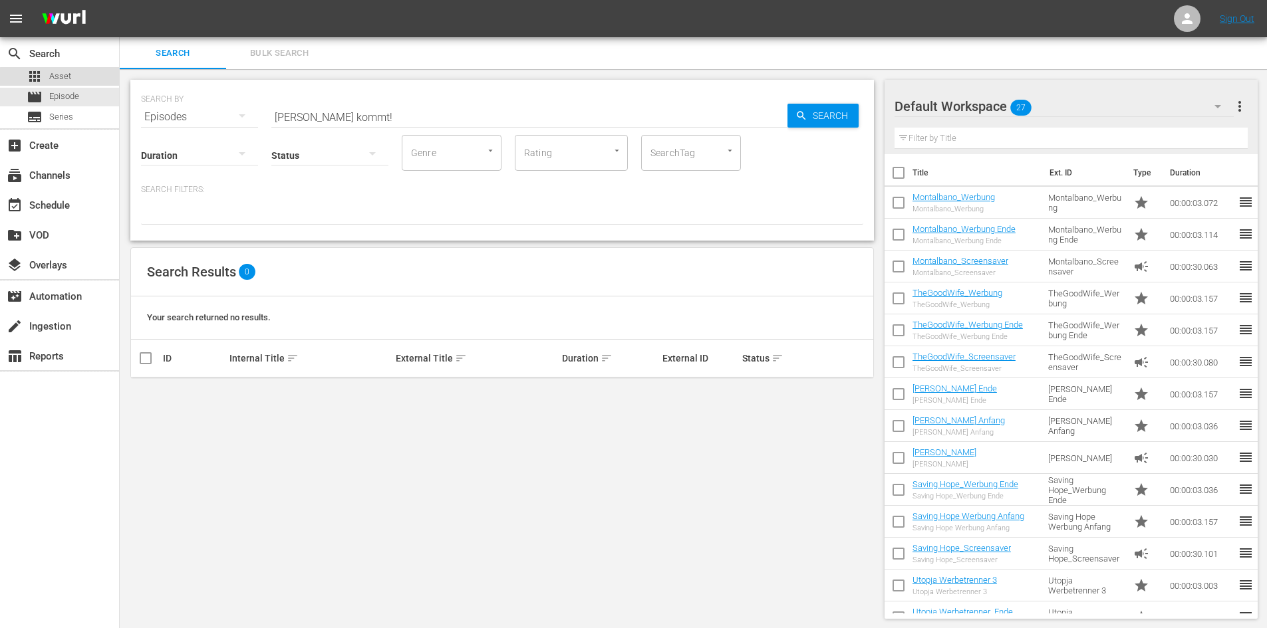
click at [84, 79] on div "apps Asset" at bounding box center [59, 76] width 119 height 19
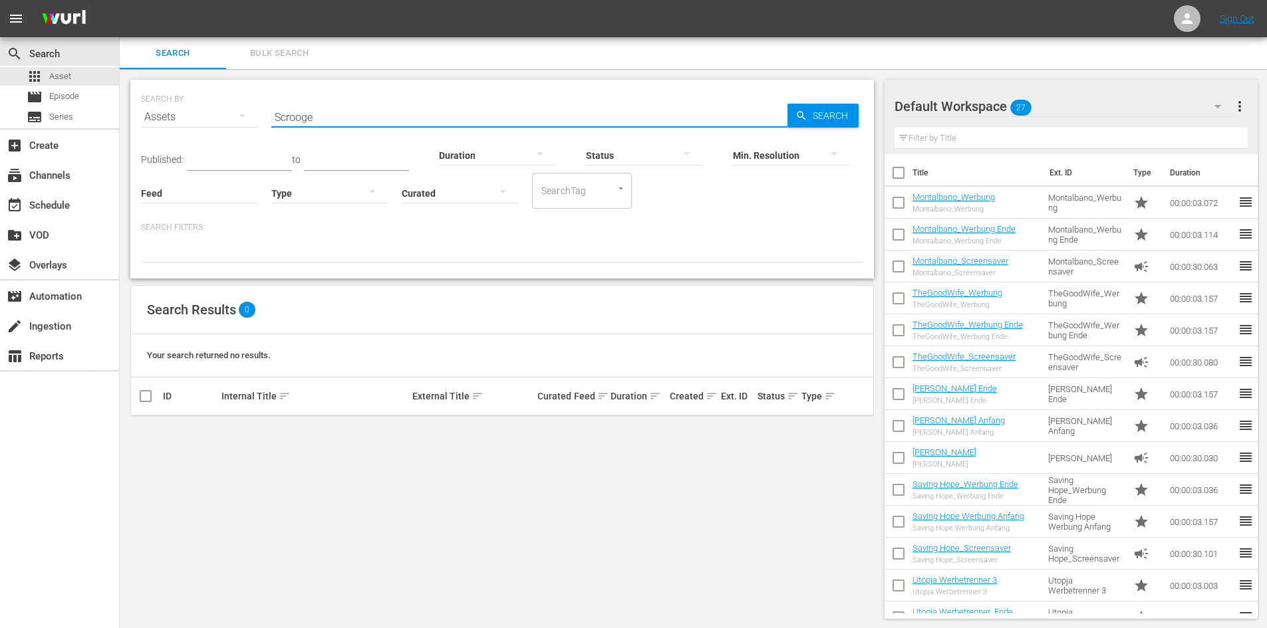
drag, startPoint x: 351, startPoint y: 111, endPoint x: 168, endPoint y: 140, distance: 185.2
click at [168, 133] on div "SEARCH BY Search By Assets Search ID, Title, Description, Keywords, or Category…" at bounding box center [502, 109] width 722 height 48
paste input "[PERSON_NAME] kommt!"
type input "[PERSON_NAME] kommt!"
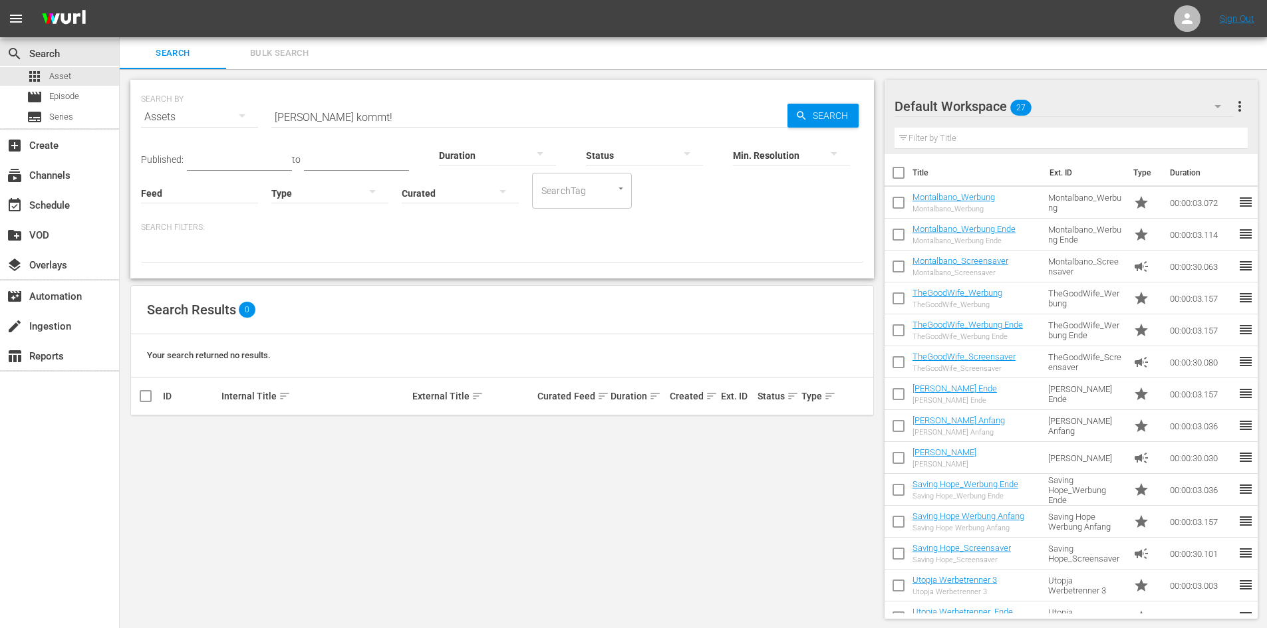
click at [825, 125] on div "Min. Resolution" at bounding box center [791, 147] width 117 height 48
click at [829, 122] on span "Search" at bounding box center [832, 116] width 51 height 24
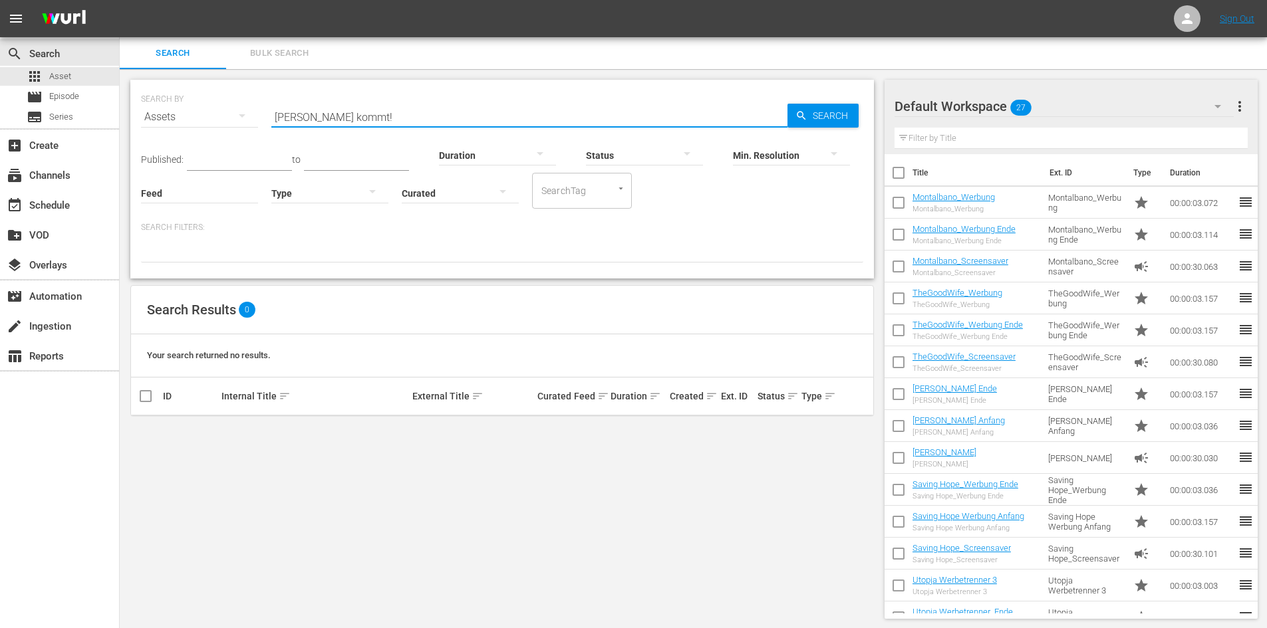
drag, startPoint x: 378, startPoint y: 112, endPoint x: 181, endPoint y: 112, distance: 196.8
click at [181, 112] on div "SEARCH BY Search By Assets Search ID, Title, Description, Keywords, or Category…" at bounding box center [502, 109] width 722 height 48
paste input "Helix - Es ist in deiner DNA"
type input "Helix - Es ist in deiner DNA"
click at [847, 428] on span "more_vert" at bounding box center [847, 432] width 16 height 16
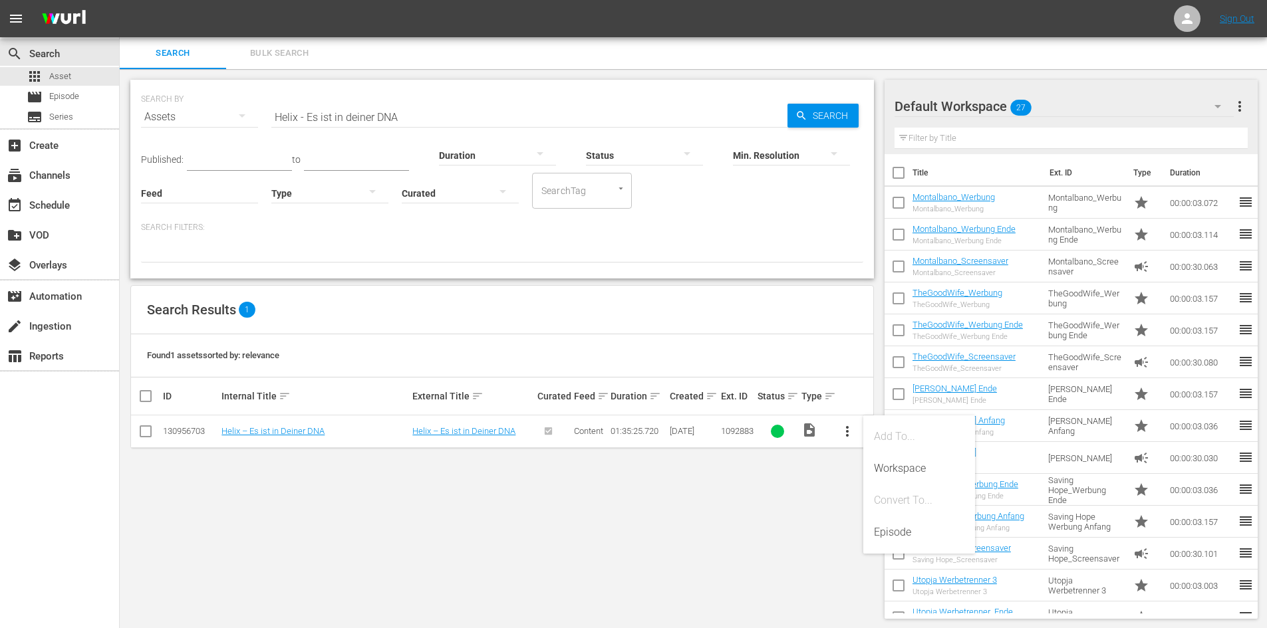
click at [139, 435] on input "checkbox" at bounding box center [146, 434] width 16 height 16
checkbox input "true"
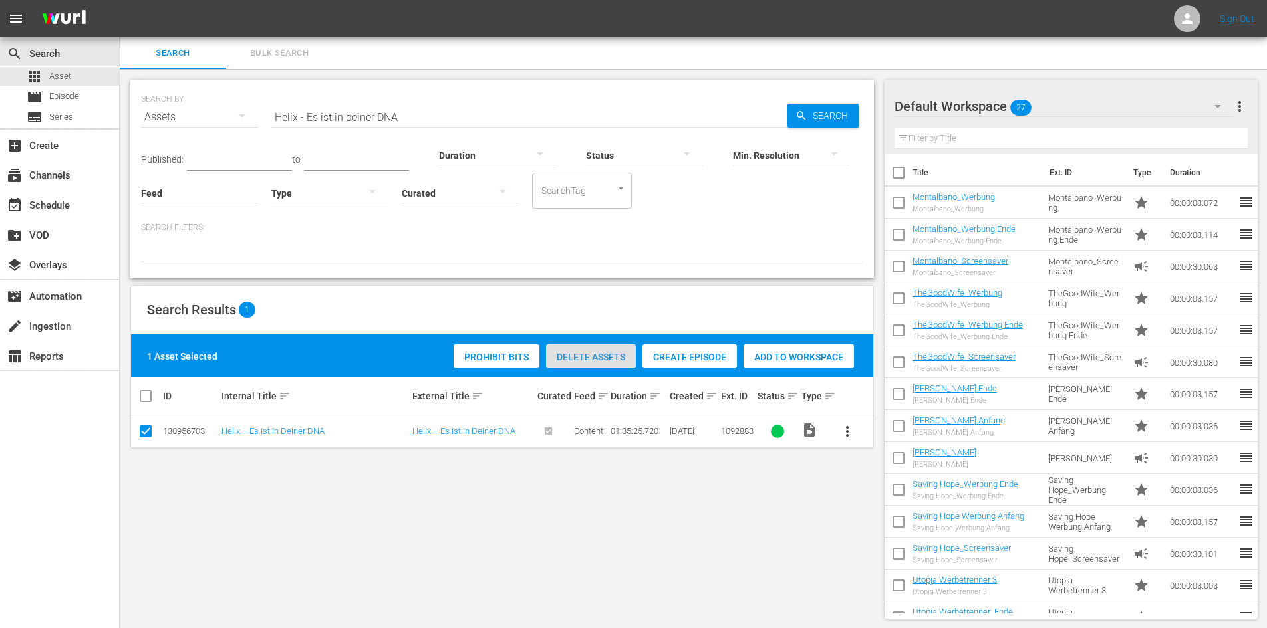
click at [586, 364] on div "Delete Assets" at bounding box center [591, 356] width 90 height 25
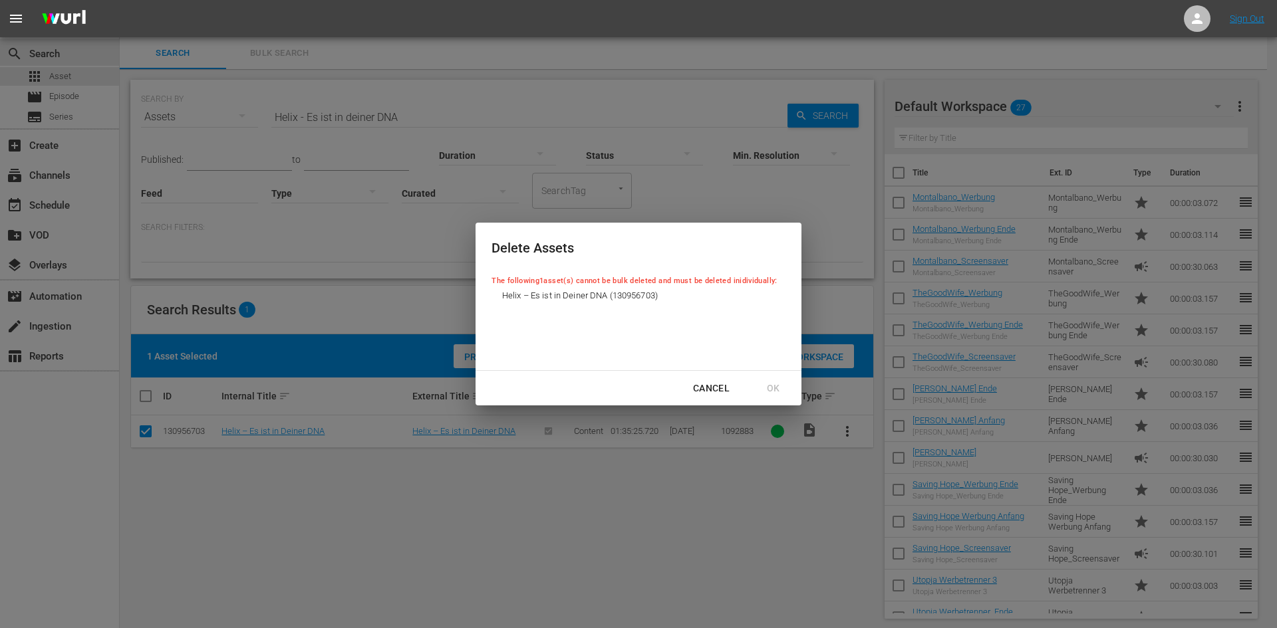
click at [717, 388] on div "Cancel" at bounding box center [711, 388] width 58 height 17
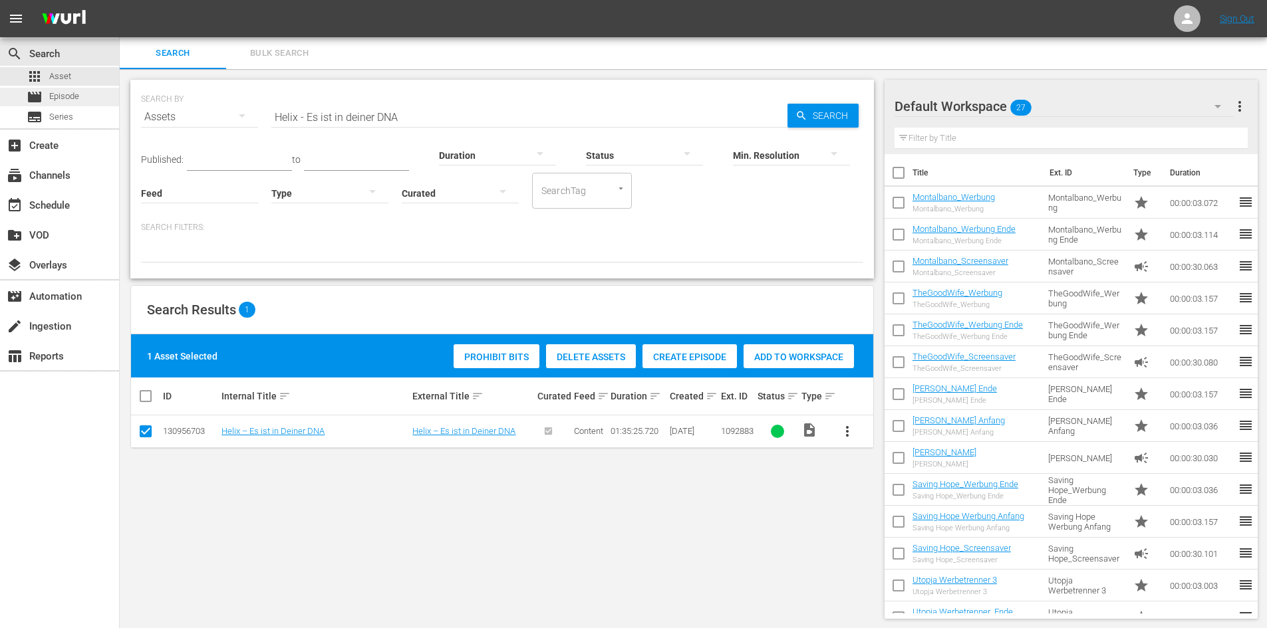
click at [82, 91] on div "movie Episode" at bounding box center [59, 97] width 119 height 19
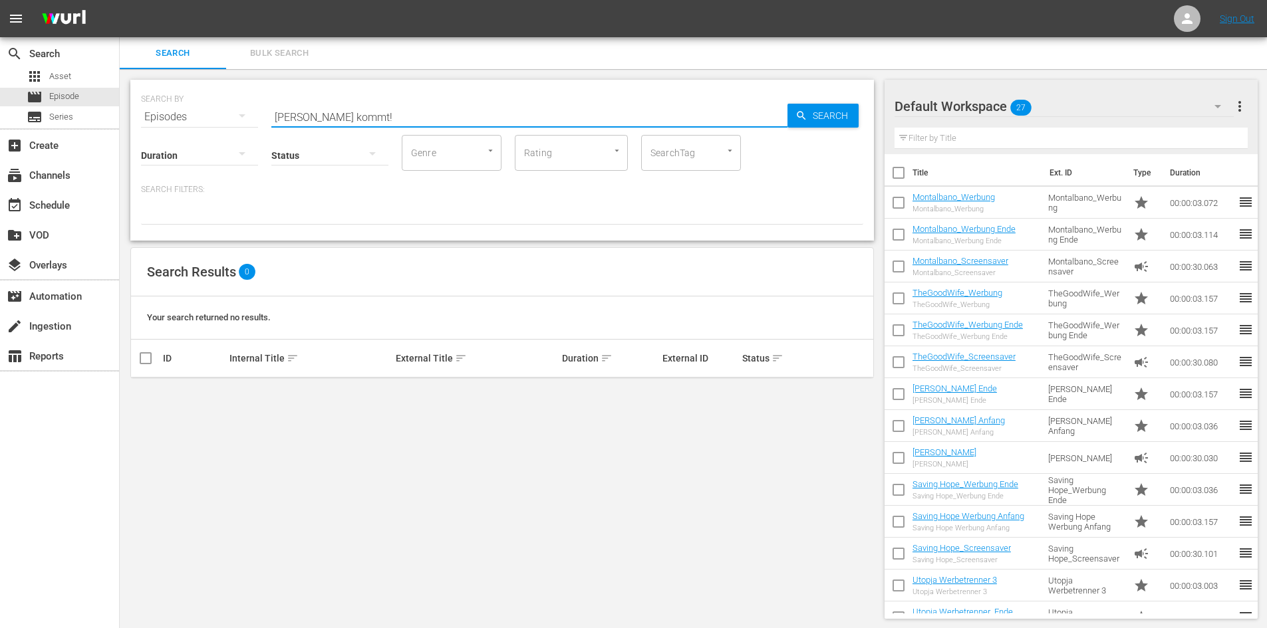
drag, startPoint x: 380, startPoint y: 119, endPoint x: 126, endPoint y: 121, distance: 253.4
click at [126, 120] on div "SEARCH BY Search By Episodes Search ID, Title, Description, Keywords, or Catego…" at bounding box center [502, 349] width 765 height 561
paste input "Helix - Es ist in deiner DNA"
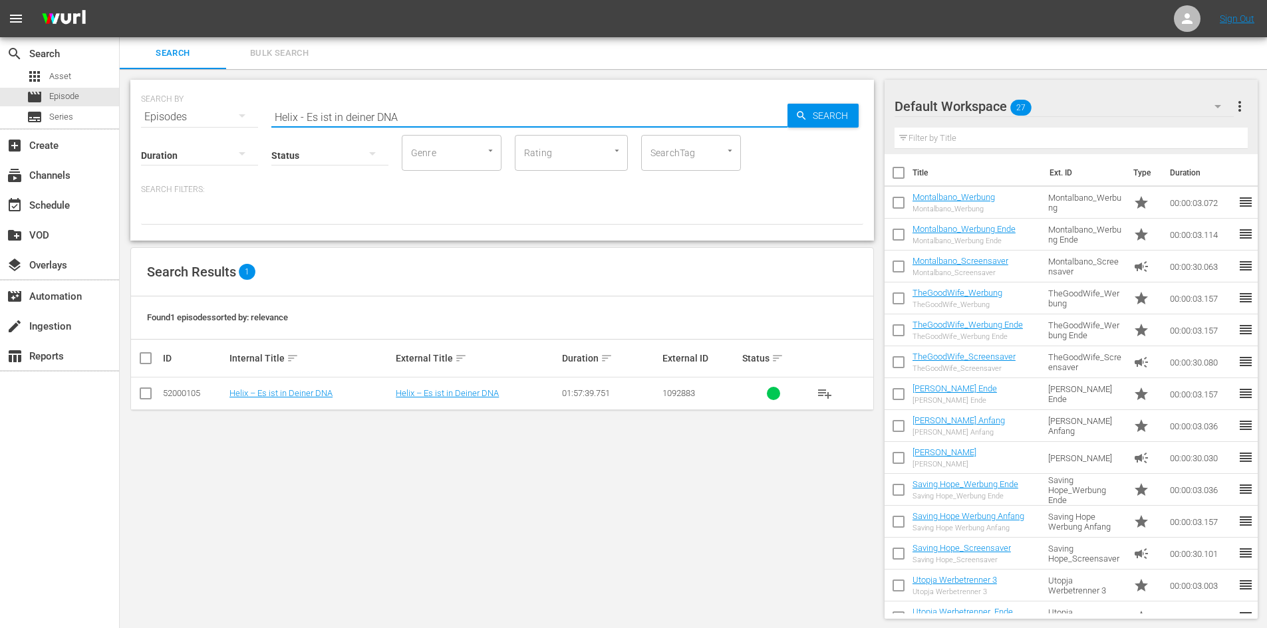
type input "Helix - Es ist in deiner DNA"
click at [142, 396] on input "checkbox" at bounding box center [146, 396] width 16 height 16
checkbox input "true"
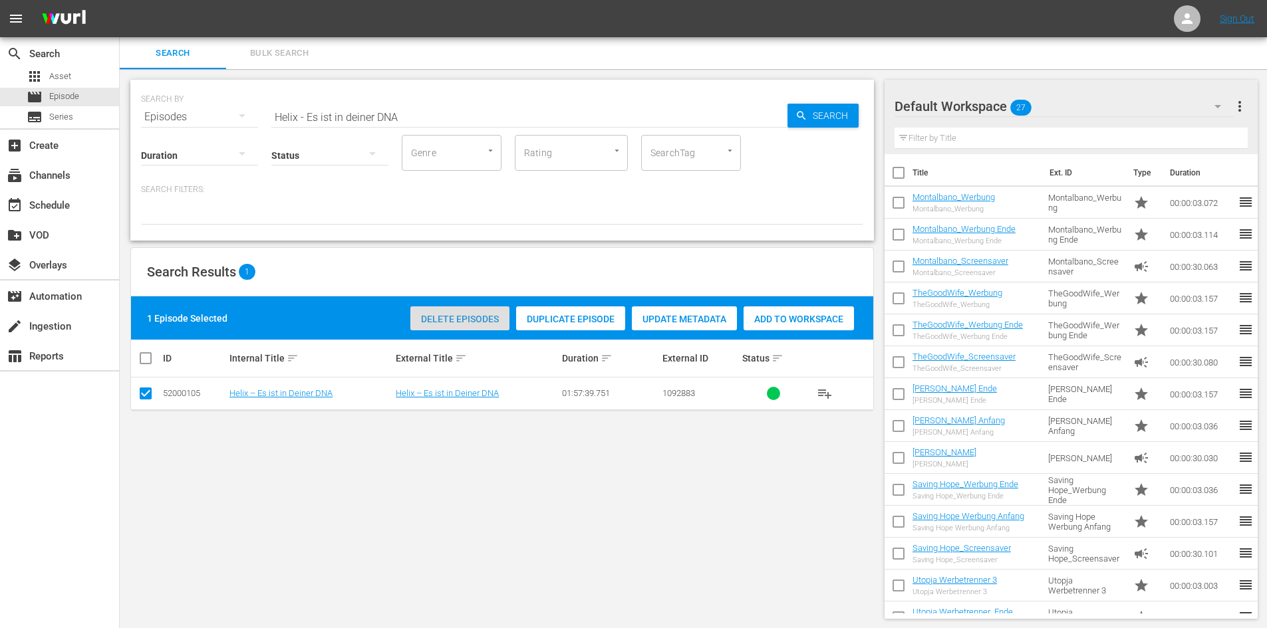
click at [424, 321] on span "Delete Episodes" at bounding box center [459, 319] width 99 height 11
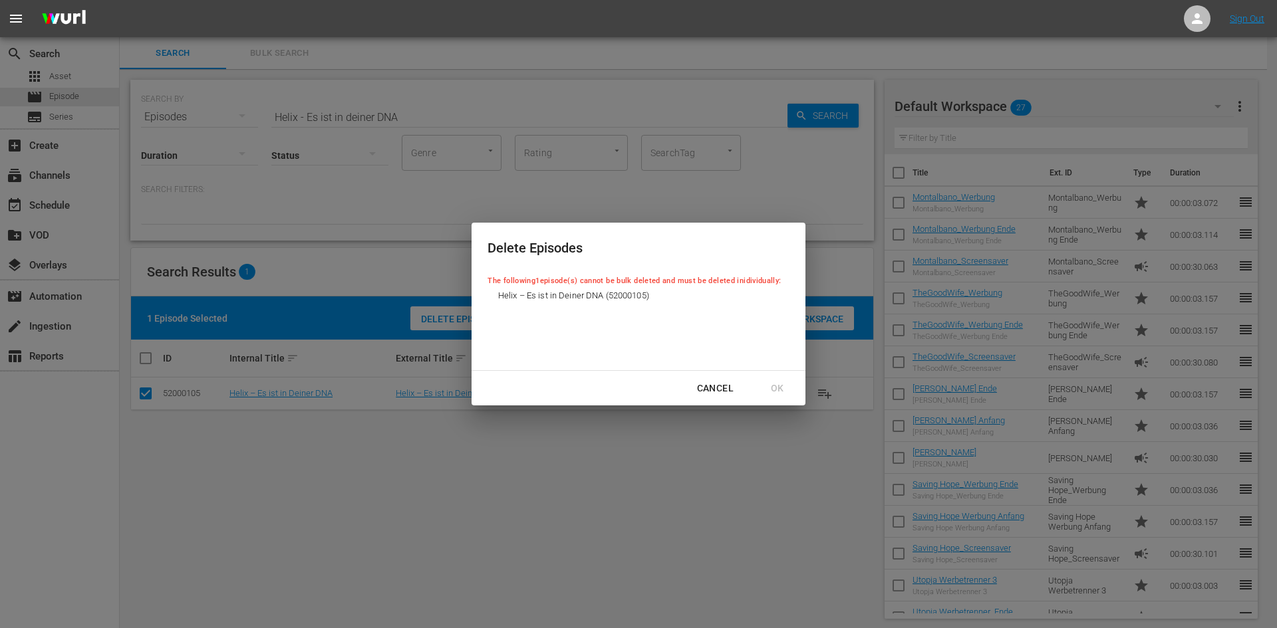
click at [727, 389] on div "Cancel" at bounding box center [715, 388] width 58 height 17
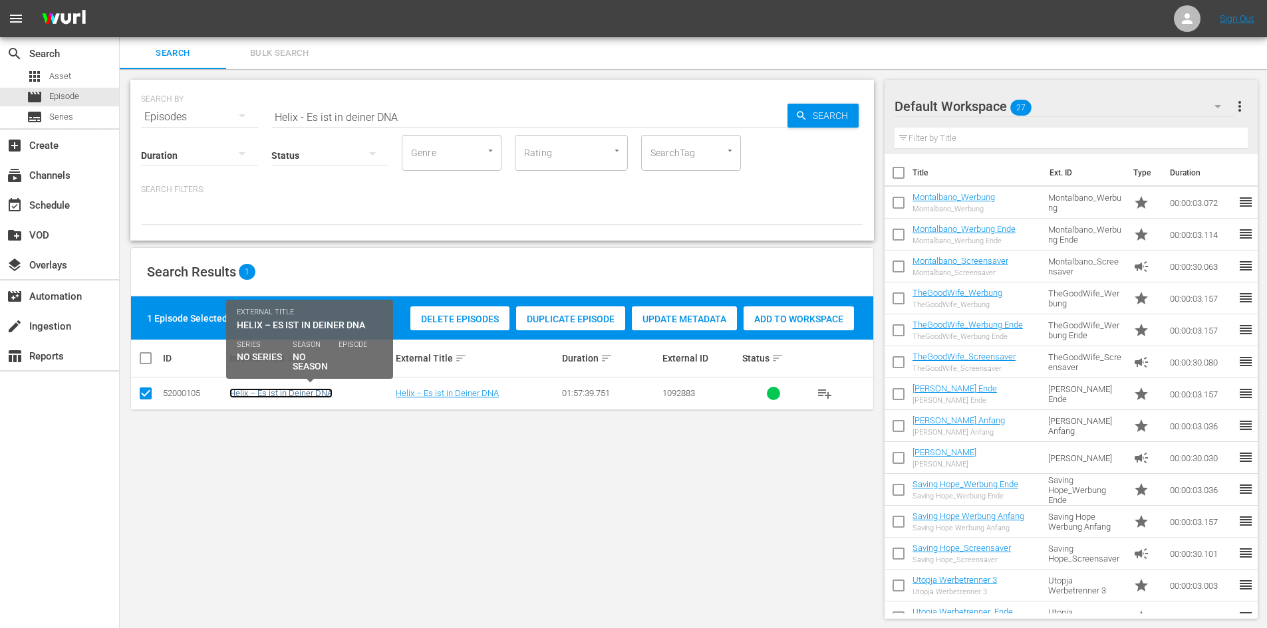
click at [324, 394] on link "Helix – Es ist in Deiner DNA" at bounding box center [280, 393] width 103 height 10
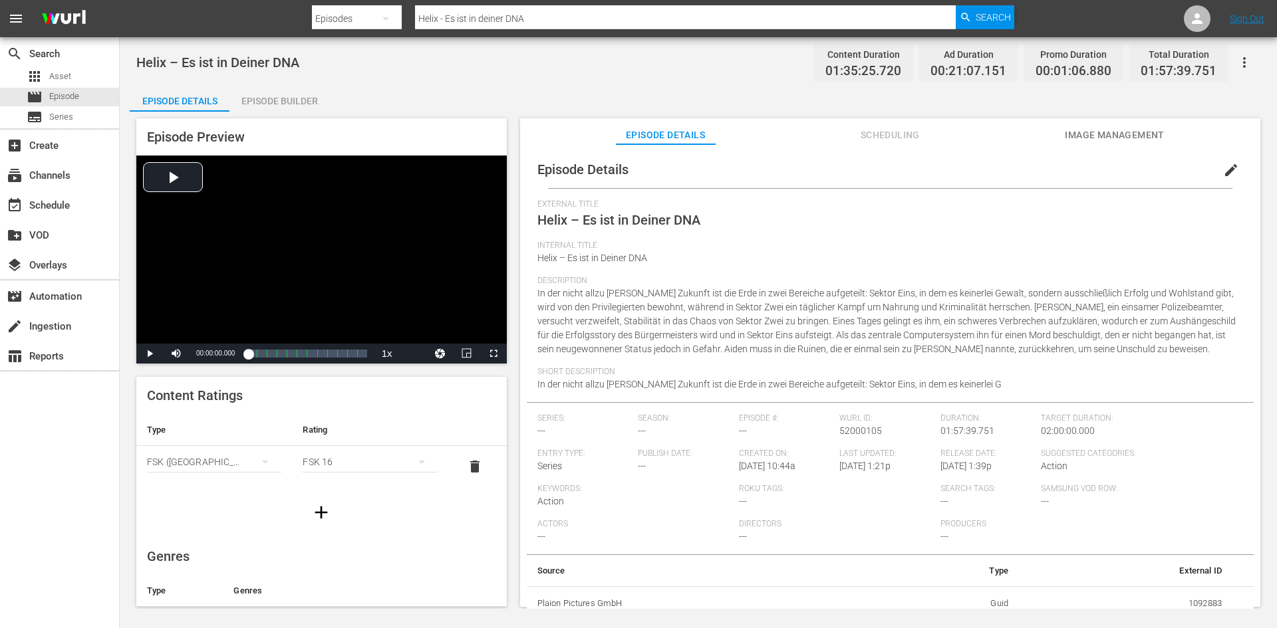
click at [870, 140] on span "Scheduling" at bounding box center [890, 135] width 100 height 17
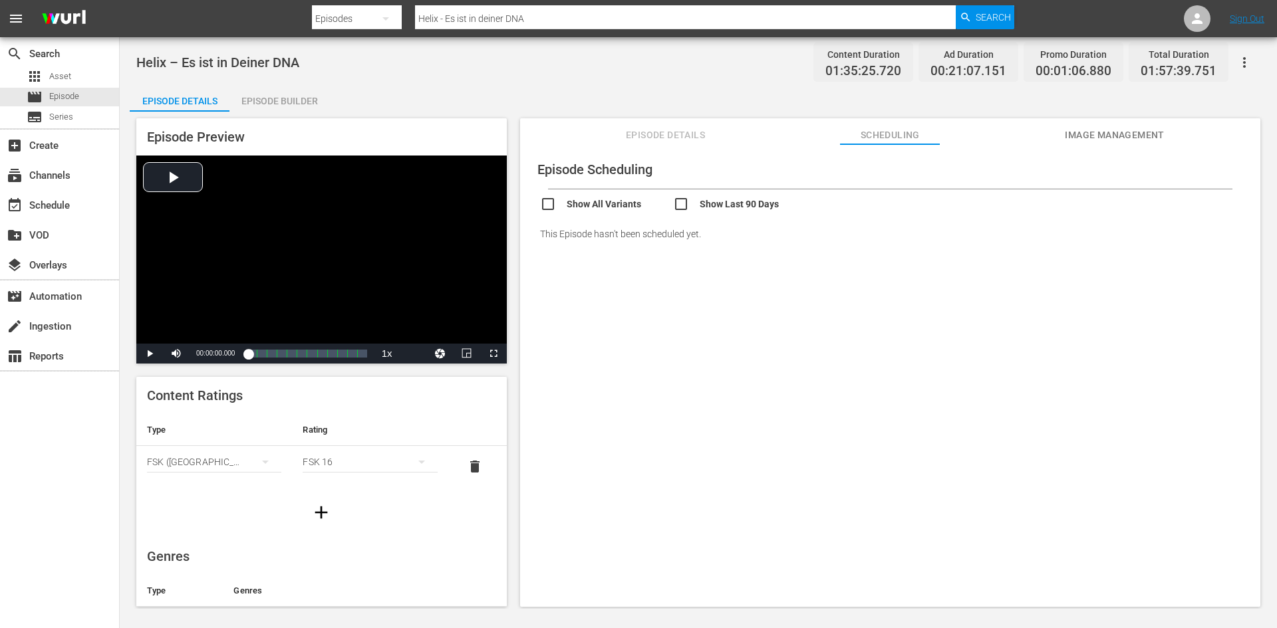
click at [1239, 65] on icon "button" at bounding box center [1244, 63] width 16 height 16
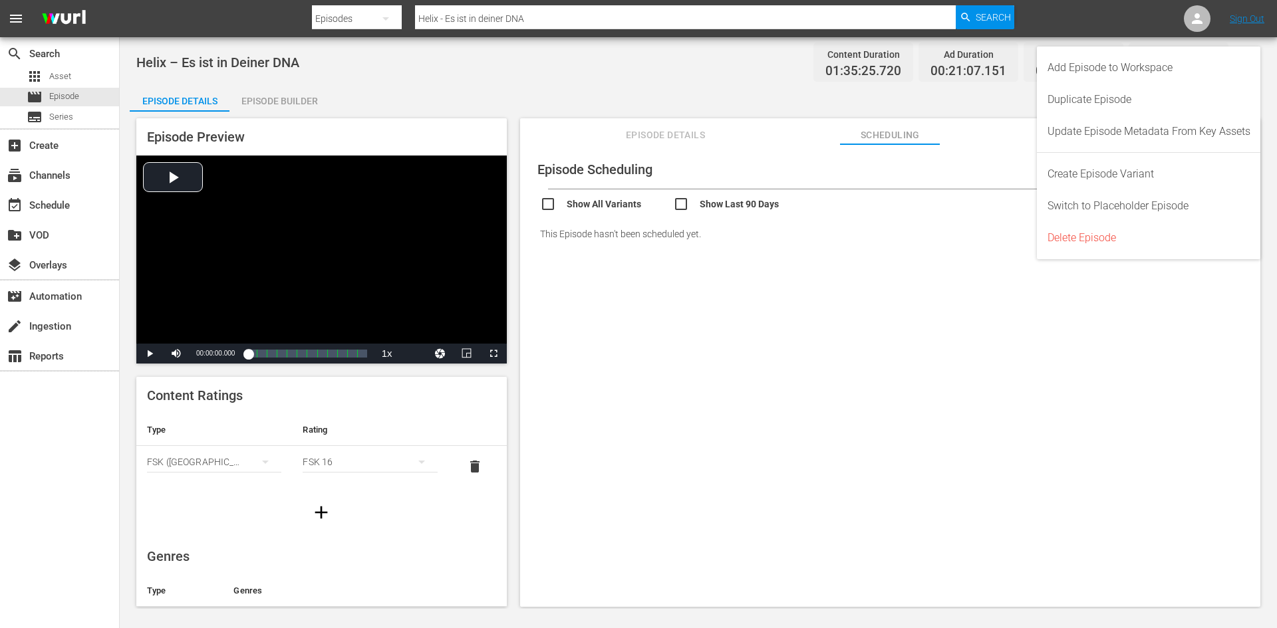
click at [964, 203] on div "Show All Variants Show Last 90 Days" at bounding box center [896, 203] width 713 height 26
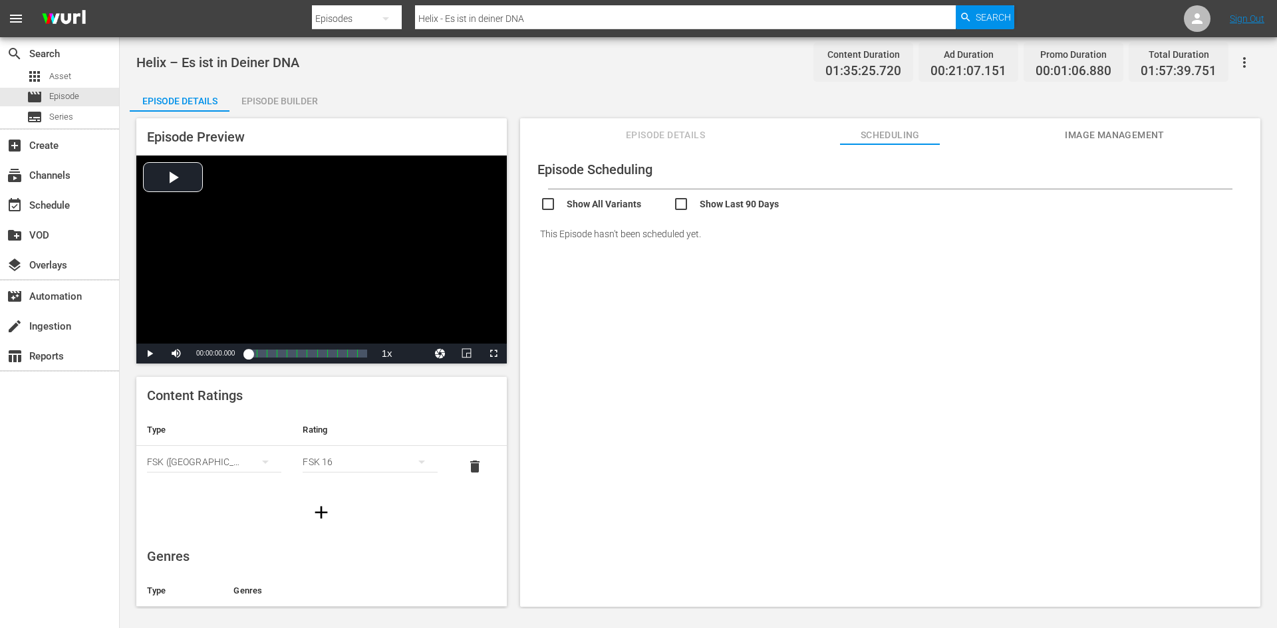
click at [1084, 134] on span "Image Management" at bounding box center [1115, 135] width 100 height 17
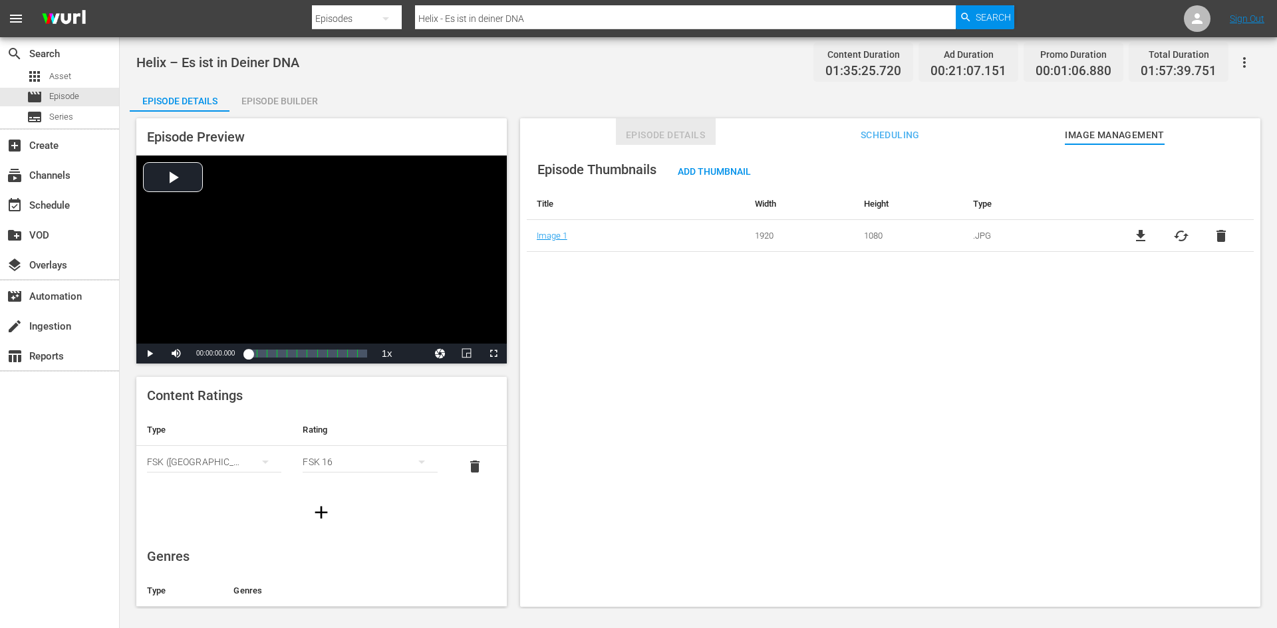
click at [662, 140] on span "Episode Details" at bounding box center [666, 135] width 100 height 17
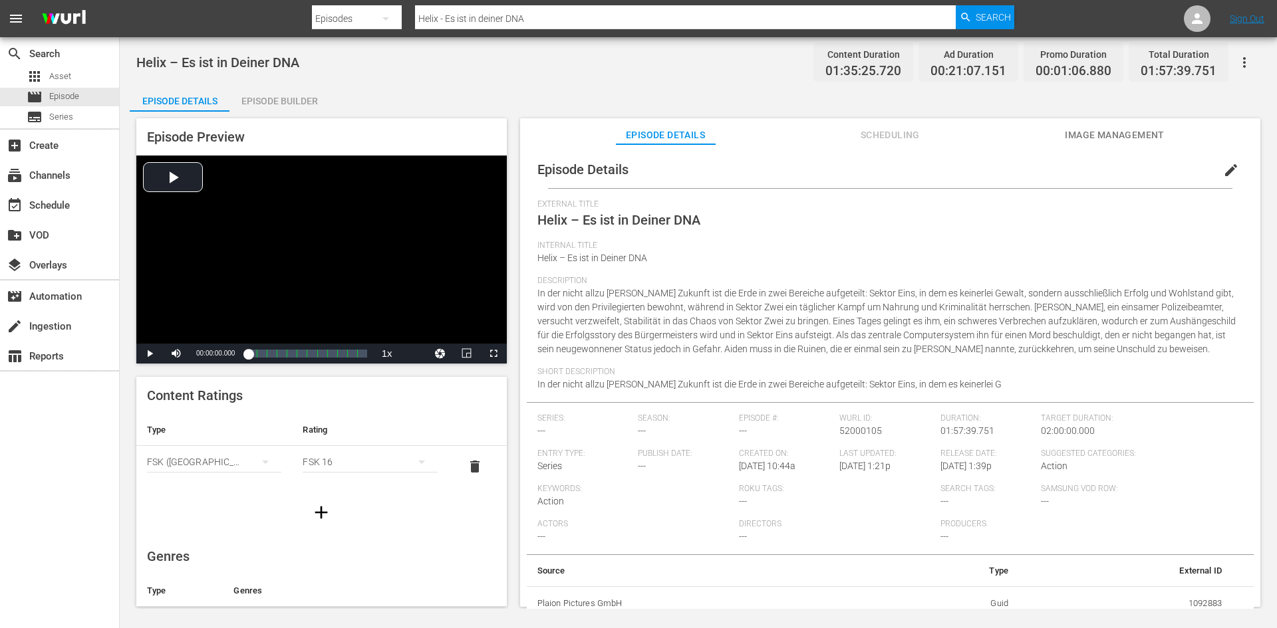
click at [1223, 172] on span "edit" at bounding box center [1231, 170] width 16 height 16
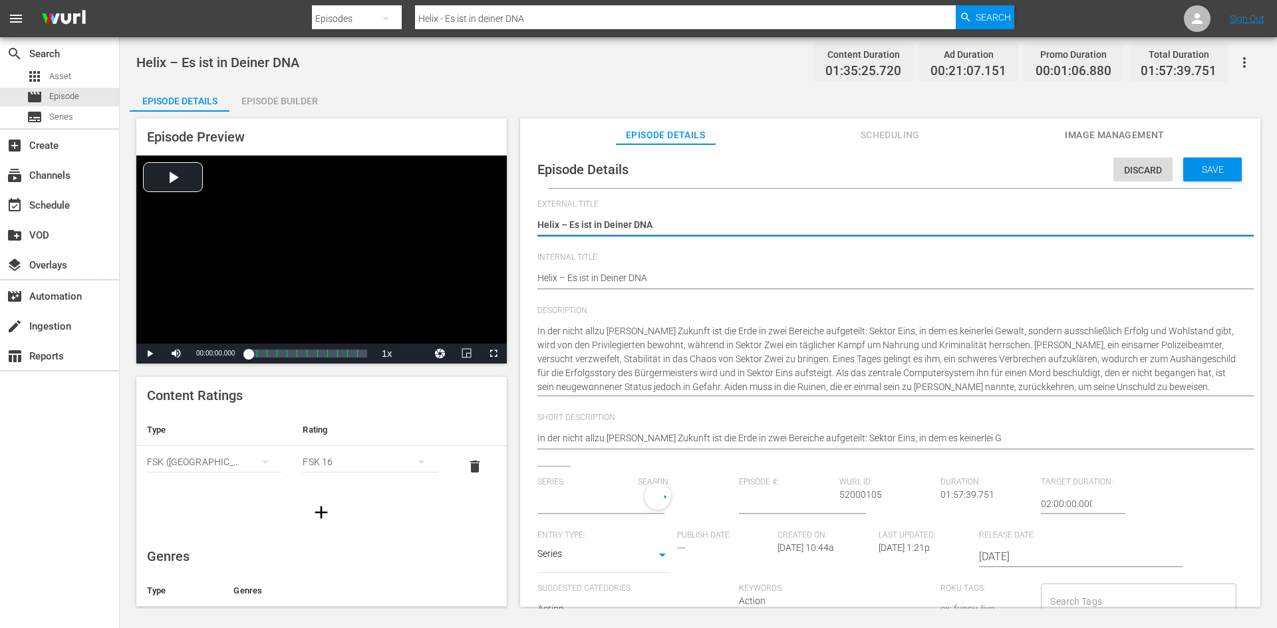
type input "No Series"
click at [374, 93] on div "Episode Details Episode Builder Episode Preview Video Player is loading. Play V…" at bounding box center [698, 351] width 1137 height 533
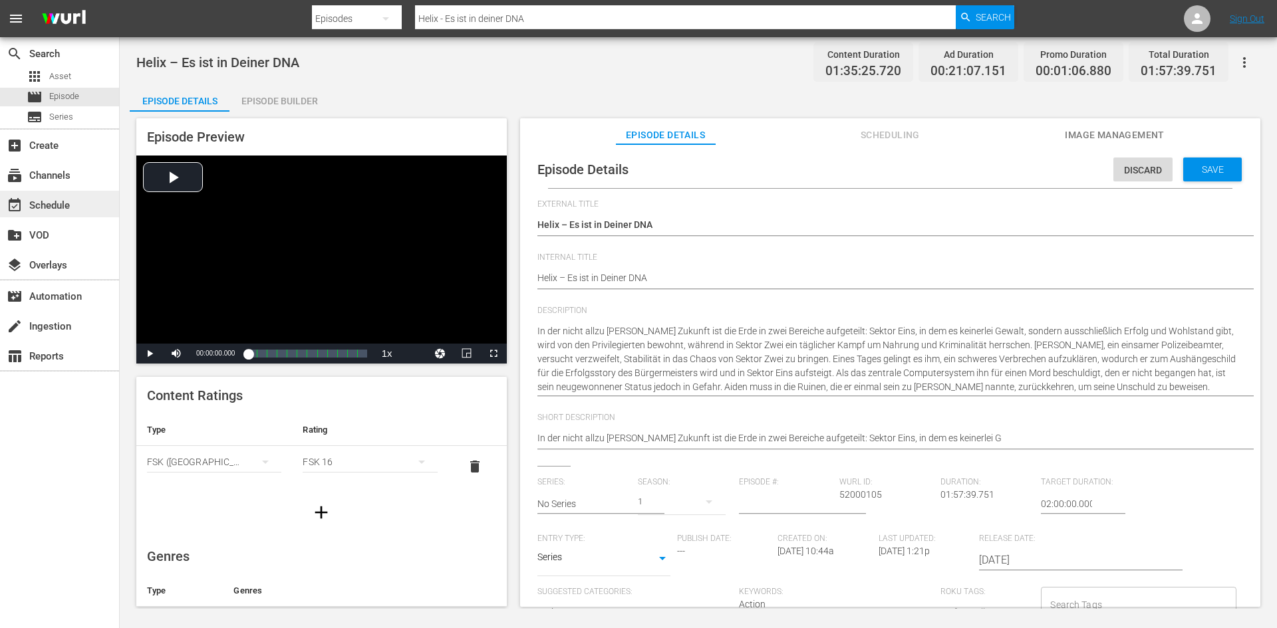
click at [90, 207] on div "event_available Schedule" at bounding box center [59, 204] width 119 height 27
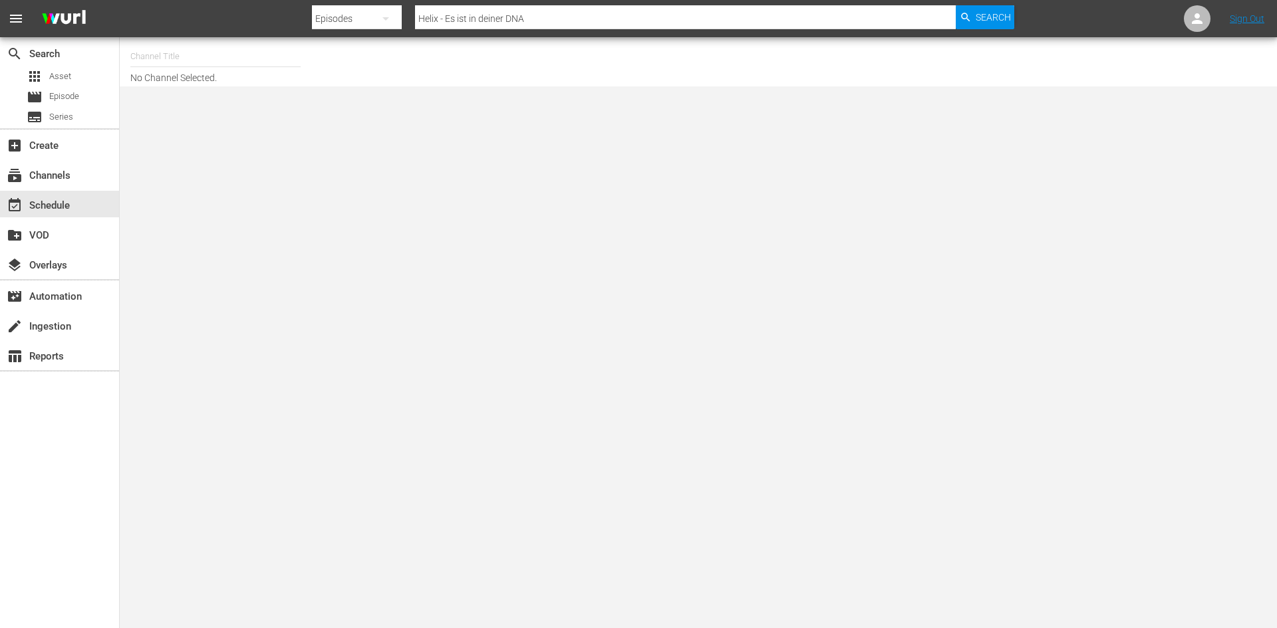
click at [198, 63] on input "text" at bounding box center [215, 57] width 170 height 32
click at [135, 51] on input "uopja" at bounding box center [215, 57] width 170 height 32
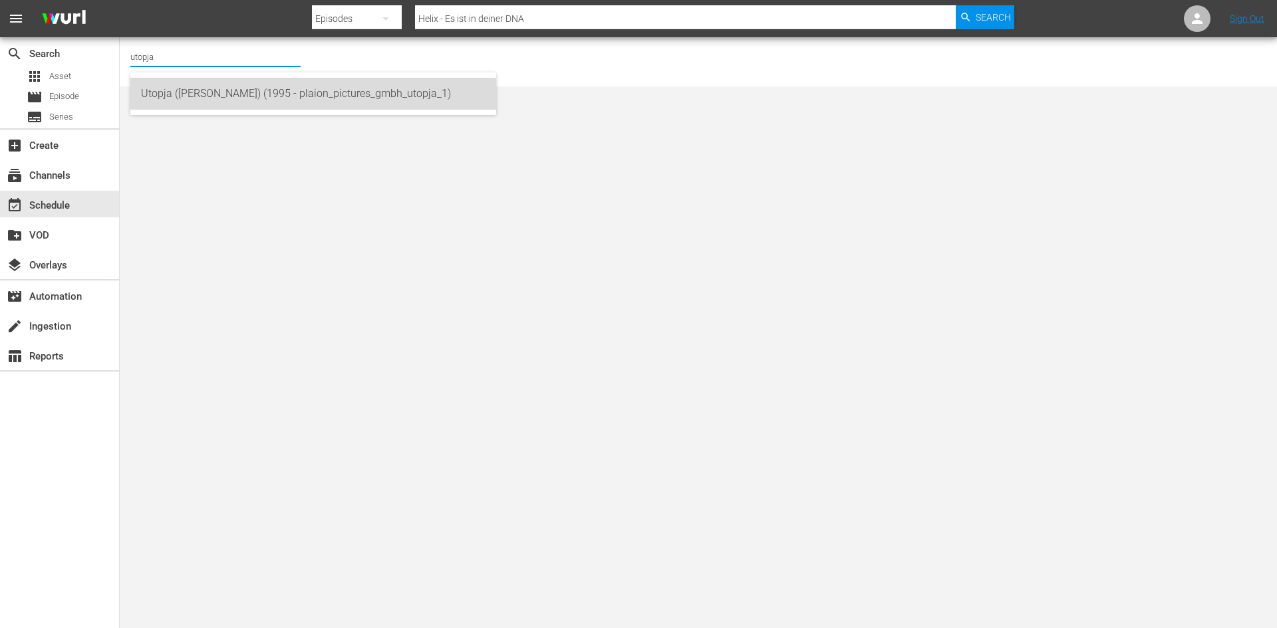
click at [212, 101] on div "Utopja ([PERSON_NAME]) (1995 - plaion_pictures_gmbh_utopja_1)" at bounding box center [313, 94] width 344 height 32
type input "Utopja ([PERSON_NAME]) (1995 - plaion_pictures_gmbh_utopja_1)"
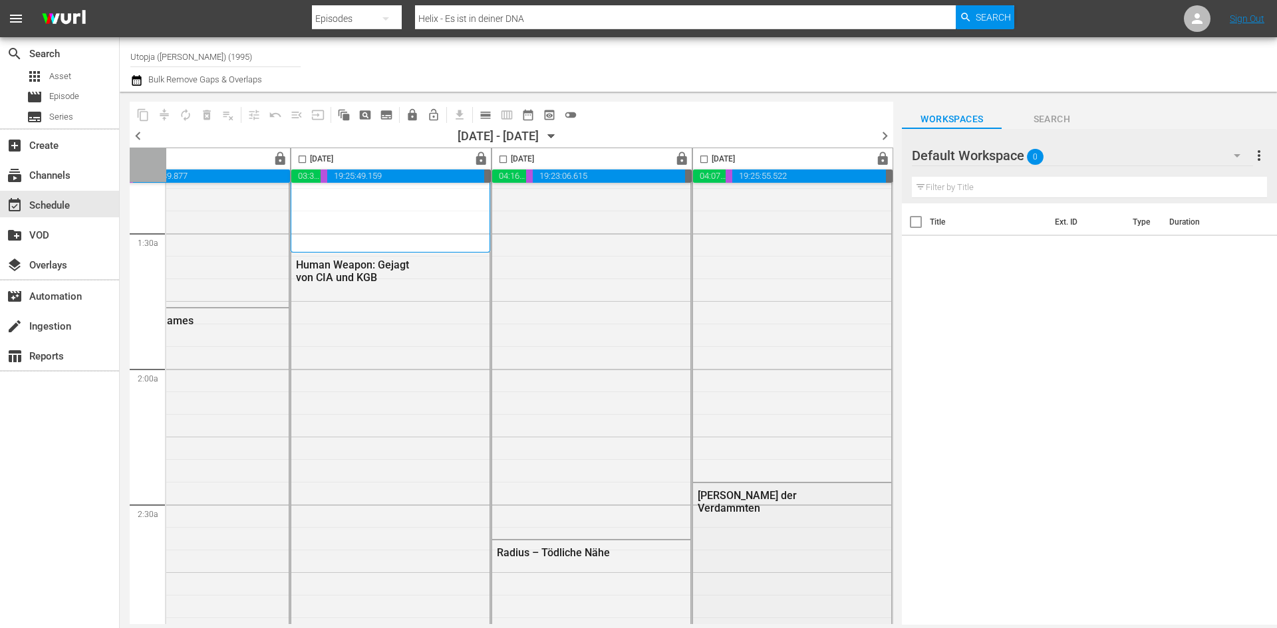
scroll to position [0, 684]
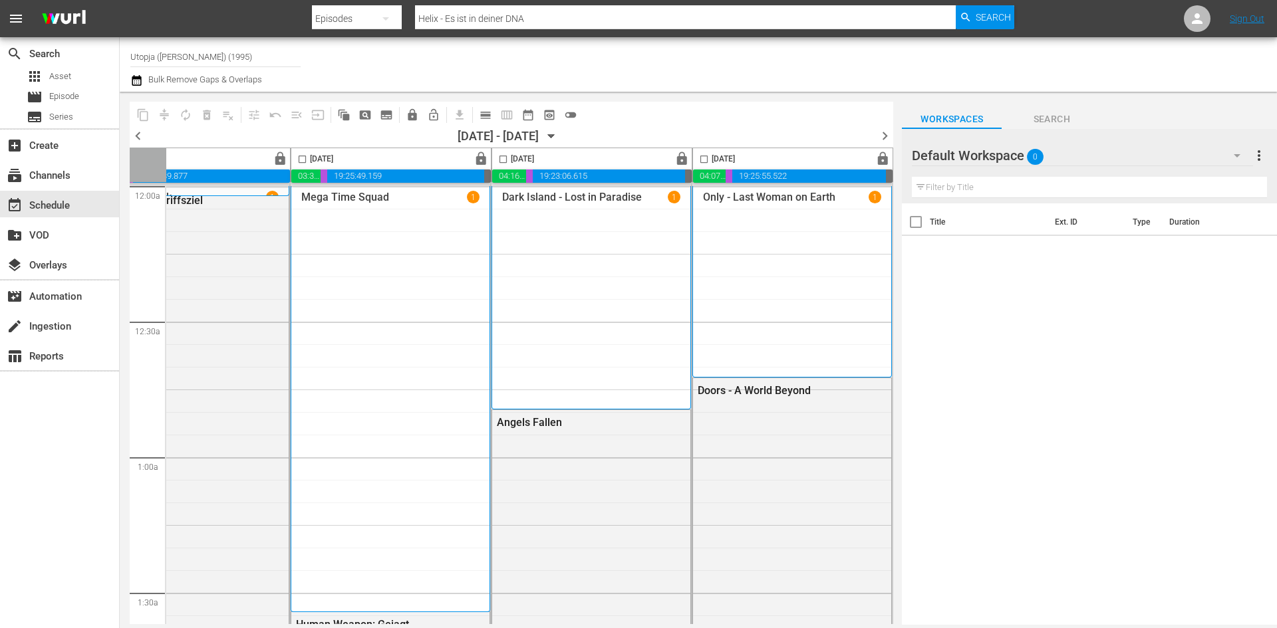
click at [559, 136] on icon "button" at bounding box center [551, 136] width 15 height 15
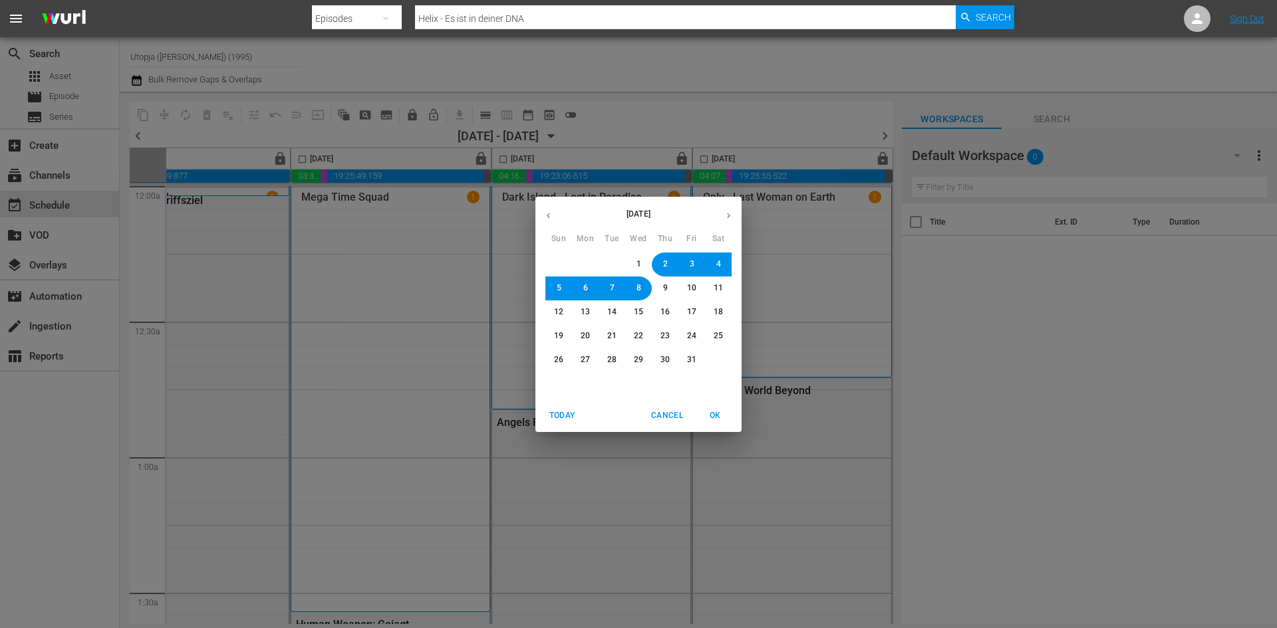
click at [657, 287] on button "9" at bounding box center [665, 289] width 24 height 24
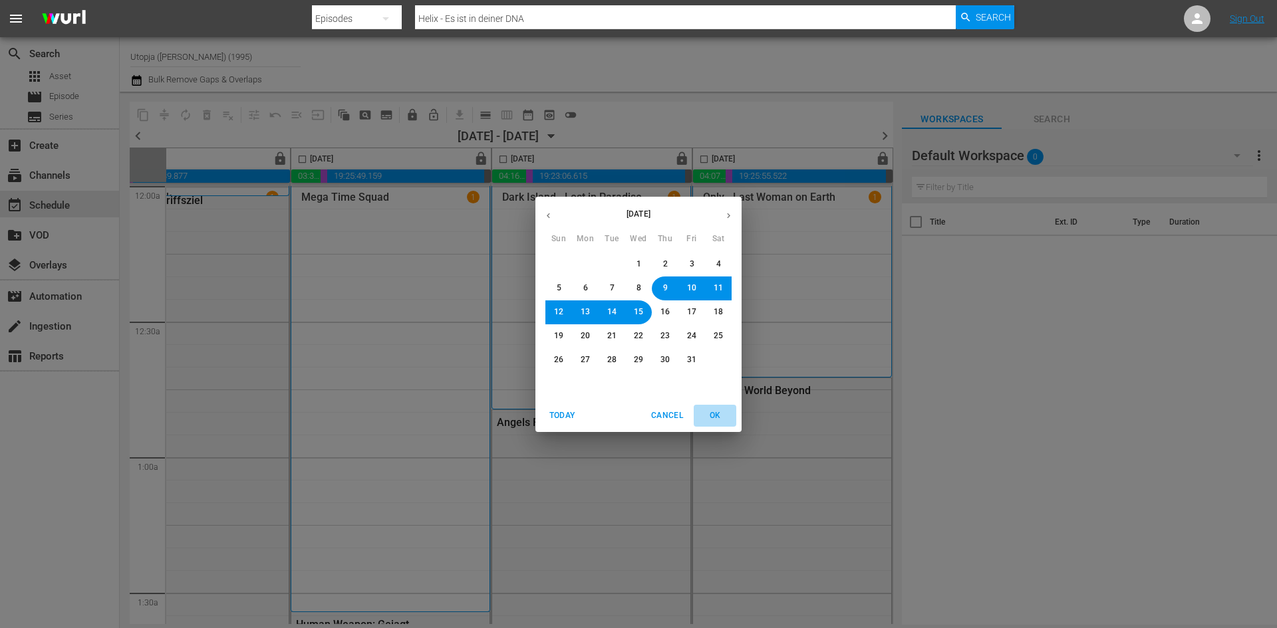
click at [719, 416] on span "OK" at bounding box center [715, 416] width 32 height 14
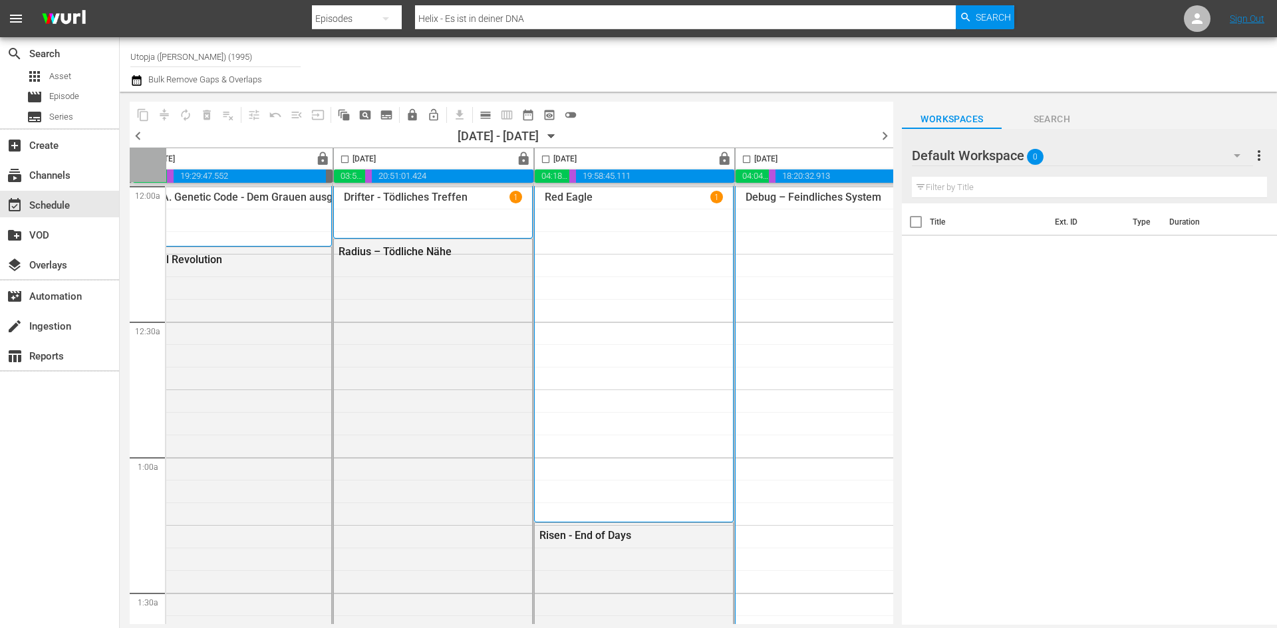
scroll to position [0, 684]
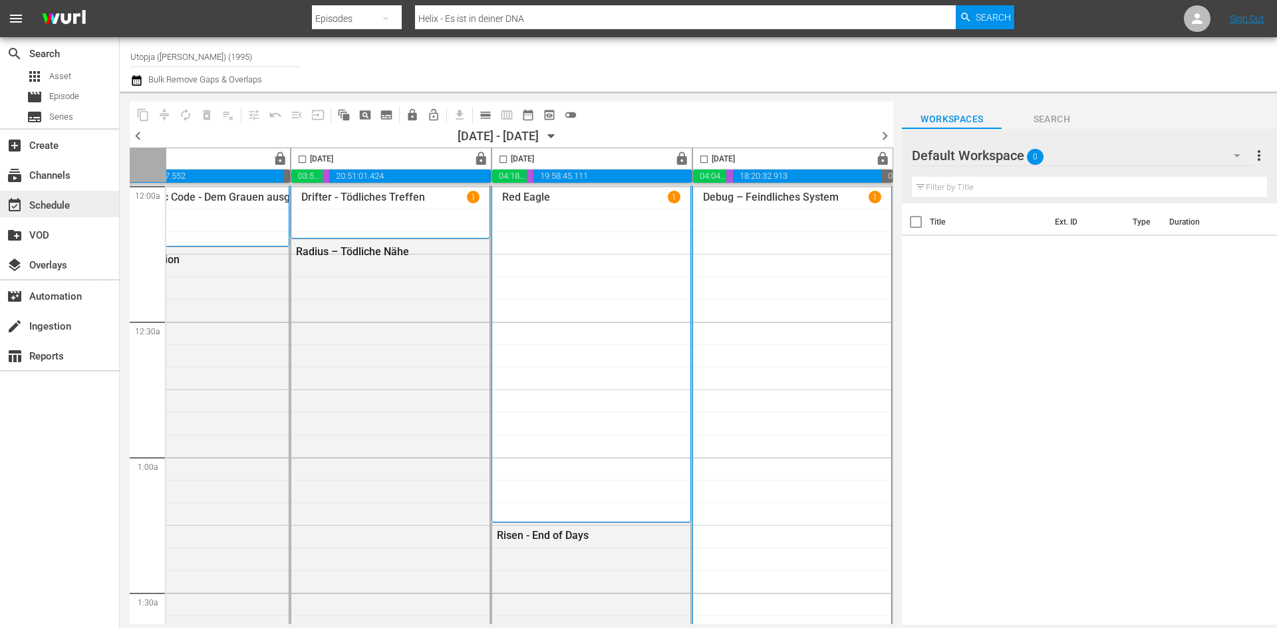
click at [61, 194] on div "event_available Schedule" at bounding box center [59, 204] width 119 height 27
drag, startPoint x: 226, startPoint y: 53, endPoint x: 88, endPoint y: 59, distance: 138.4
click at [120, 0] on div "search Search apps Asset movie Episode subtitles Series add_box Create subscrip…" at bounding box center [698, 0] width 1157 height 0
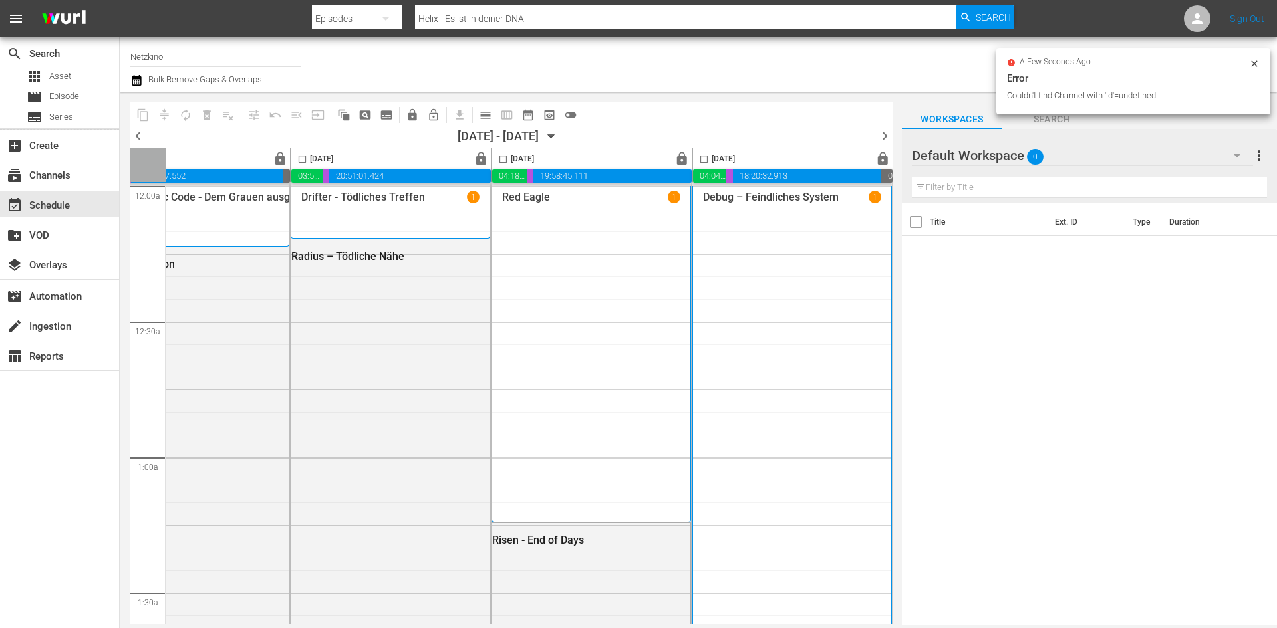
click at [164, 49] on input "Netzkino" at bounding box center [215, 57] width 170 height 32
click at [218, 66] on hr at bounding box center [215, 66] width 170 height 1
click at [203, 58] on input "Netzkino" at bounding box center [215, 57] width 170 height 32
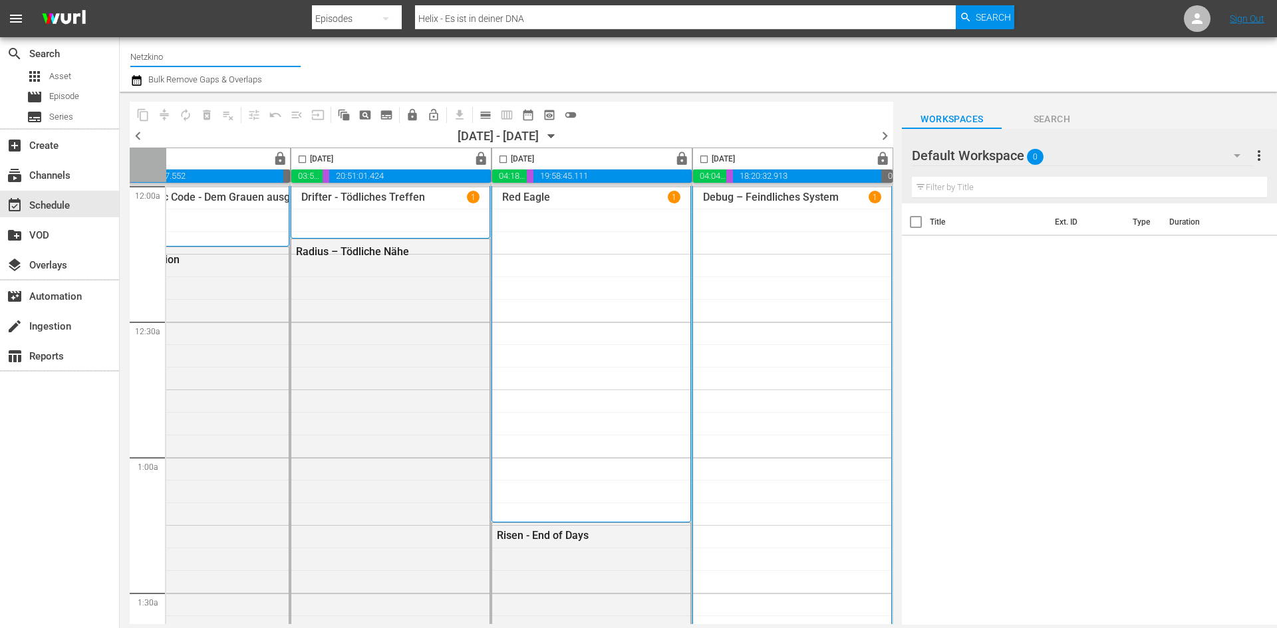
click at [201, 61] on input "Netzkino" at bounding box center [215, 57] width 170 height 32
type input "Netzkino"
click at [205, 86] on div "Netzkino (1588 - plaionpictures_netzkino_1)" at bounding box center [313, 94] width 344 height 32
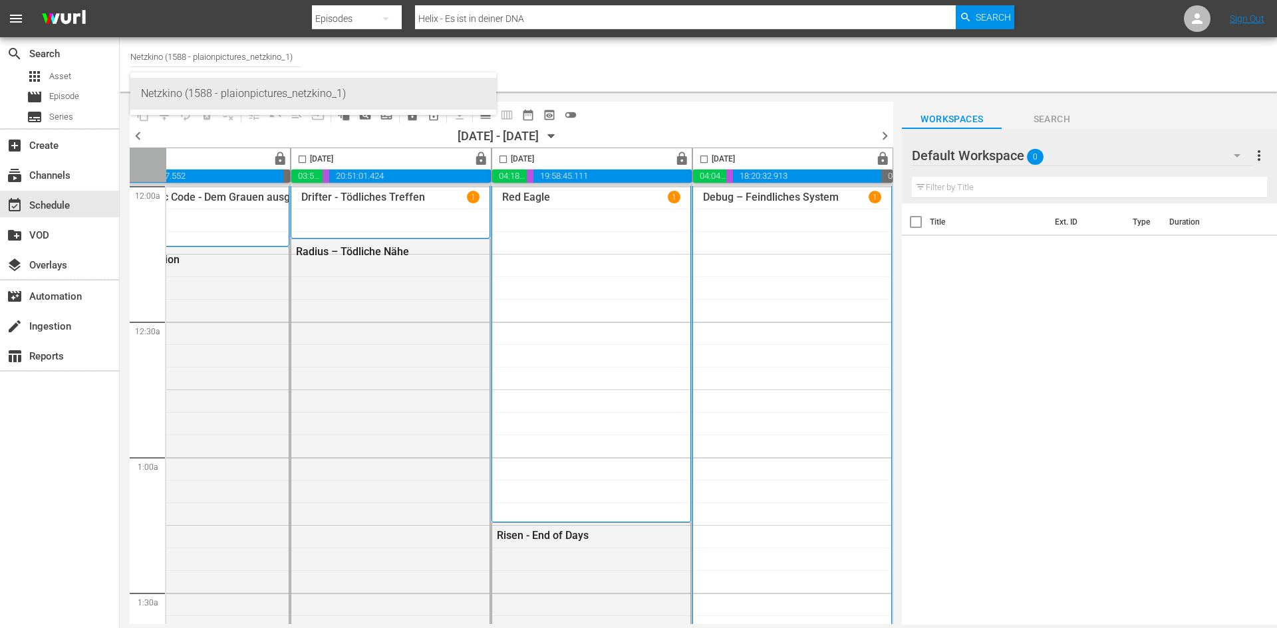
click at [204, 86] on div "Bulk Remove Gaps & Overlaps" at bounding box center [196, 80] width 132 height 16
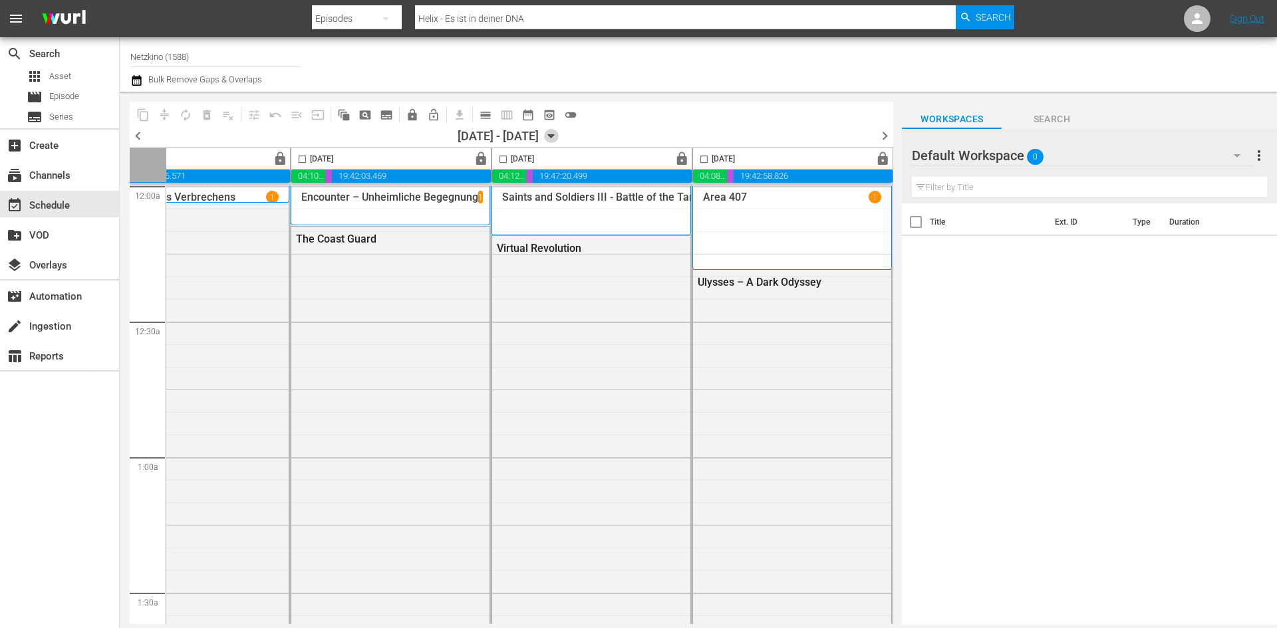
click at [559, 137] on icon "button" at bounding box center [551, 136] width 15 height 15
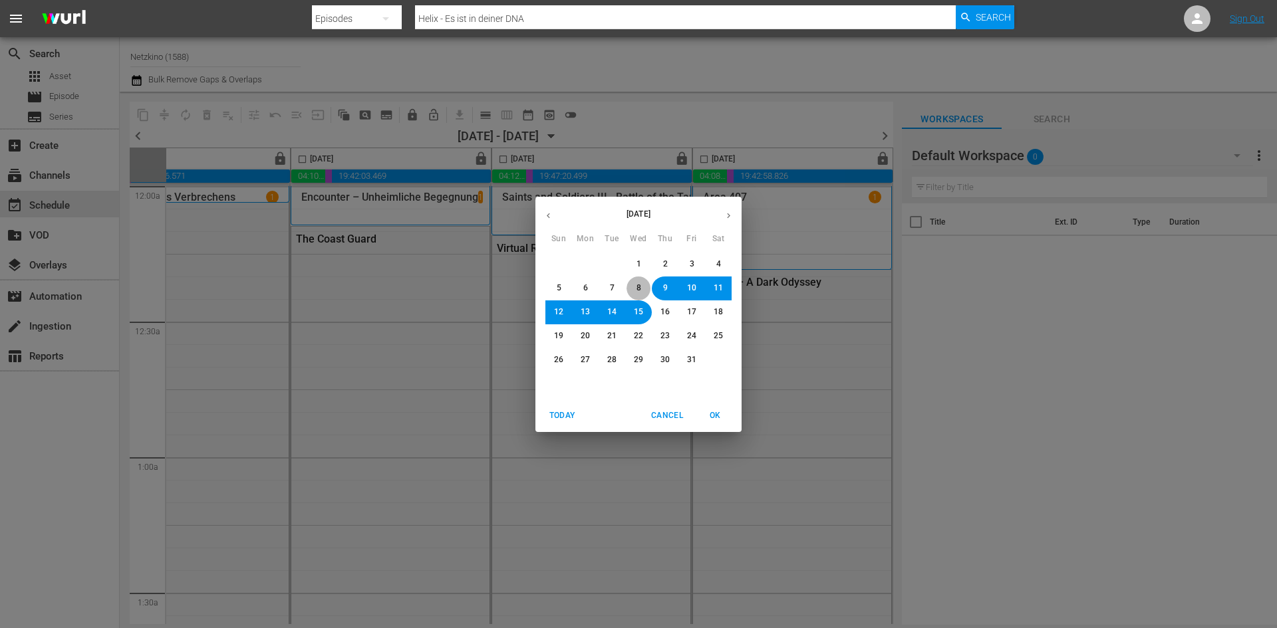
click at [638, 291] on span "8" at bounding box center [638, 288] width 5 height 11
click at [715, 417] on span "OK" at bounding box center [715, 416] width 32 height 14
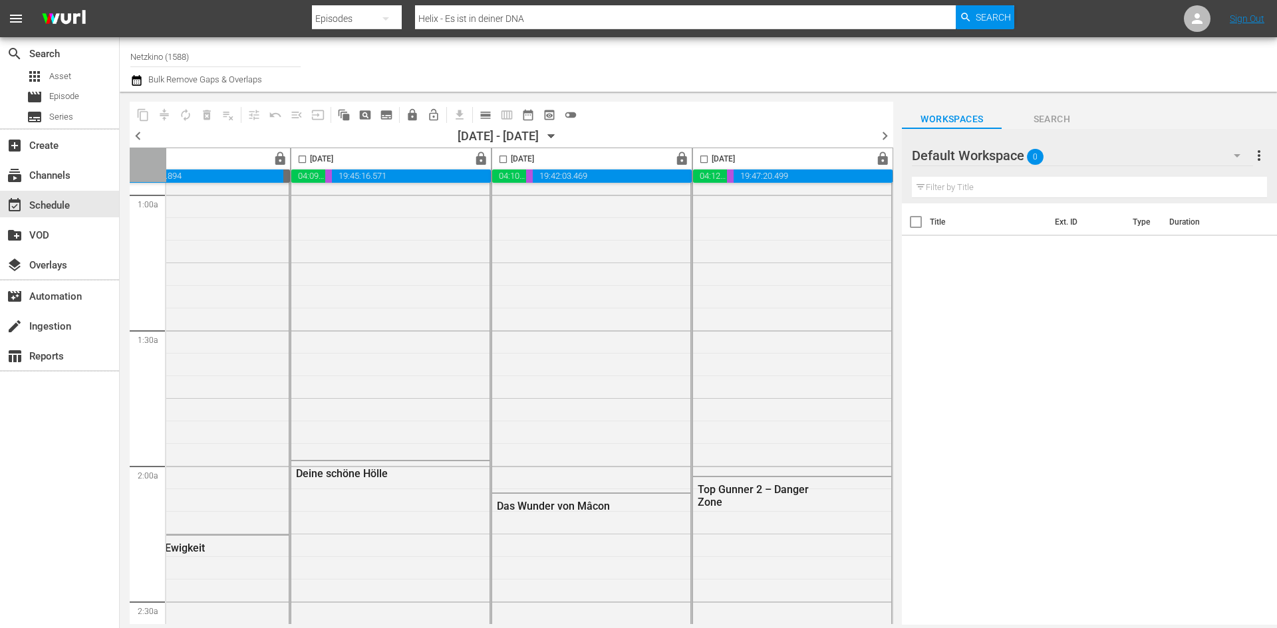
scroll to position [94, 684]
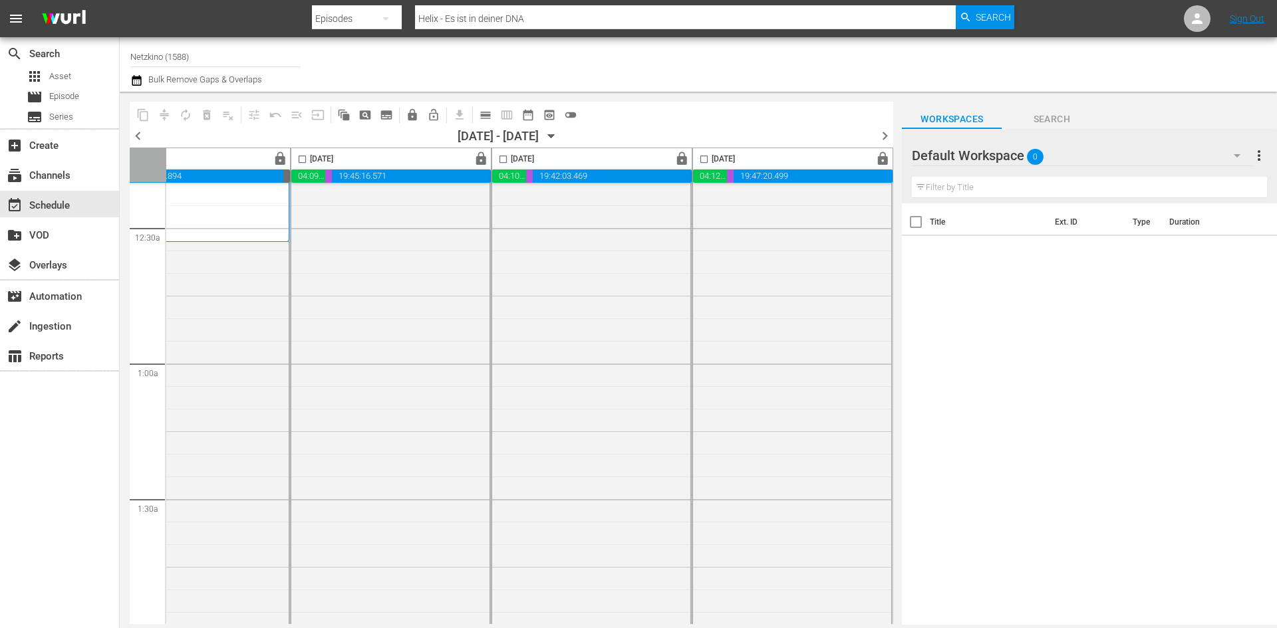
click at [559, 132] on icon "button" at bounding box center [551, 136] width 15 height 15
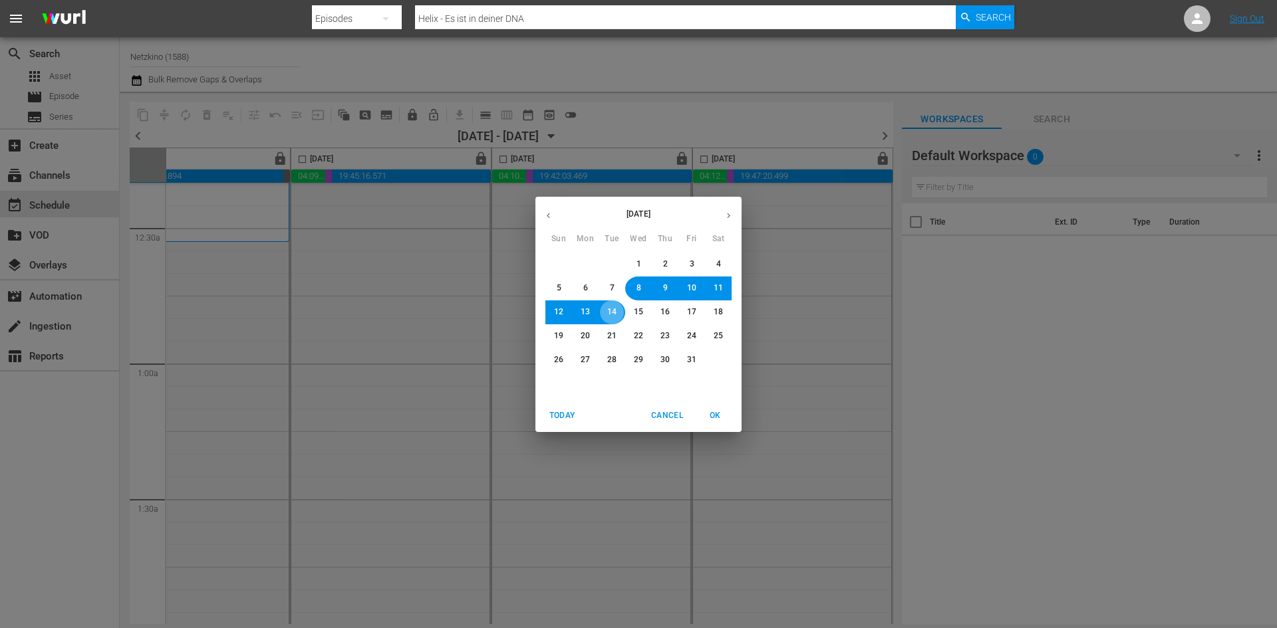
click at [616, 311] on span "14" at bounding box center [611, 312] width 9 height 11
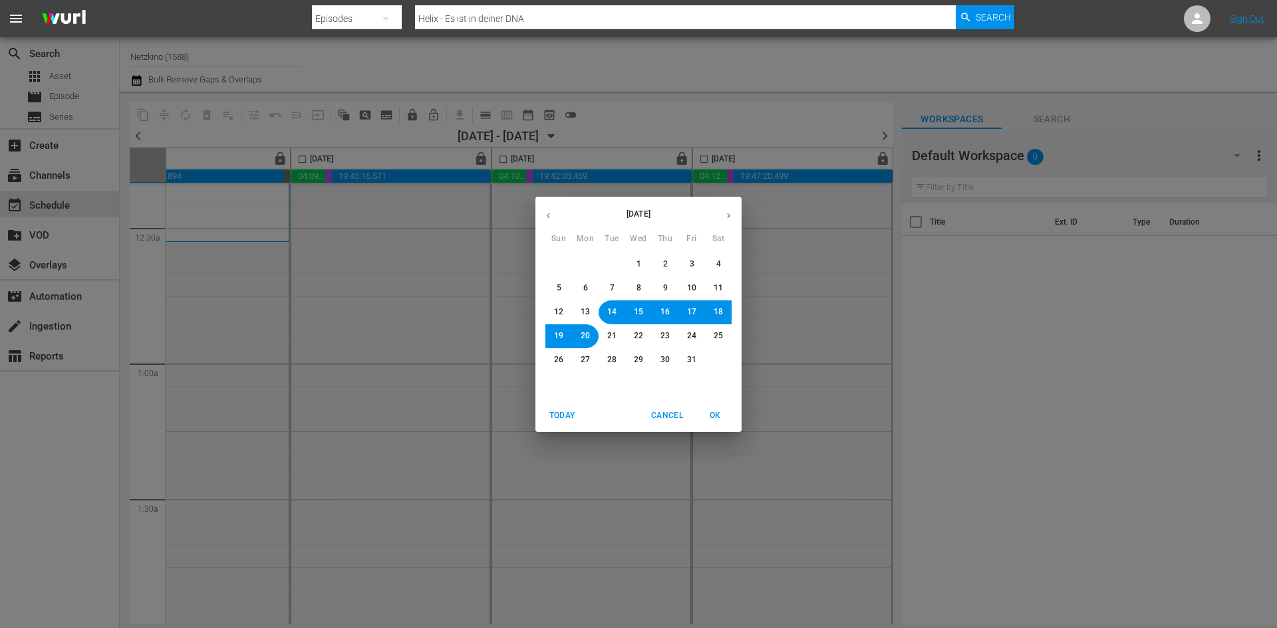
click at [713, 414] on span "OK" at bounding box center [715, 416] width 32 height 14
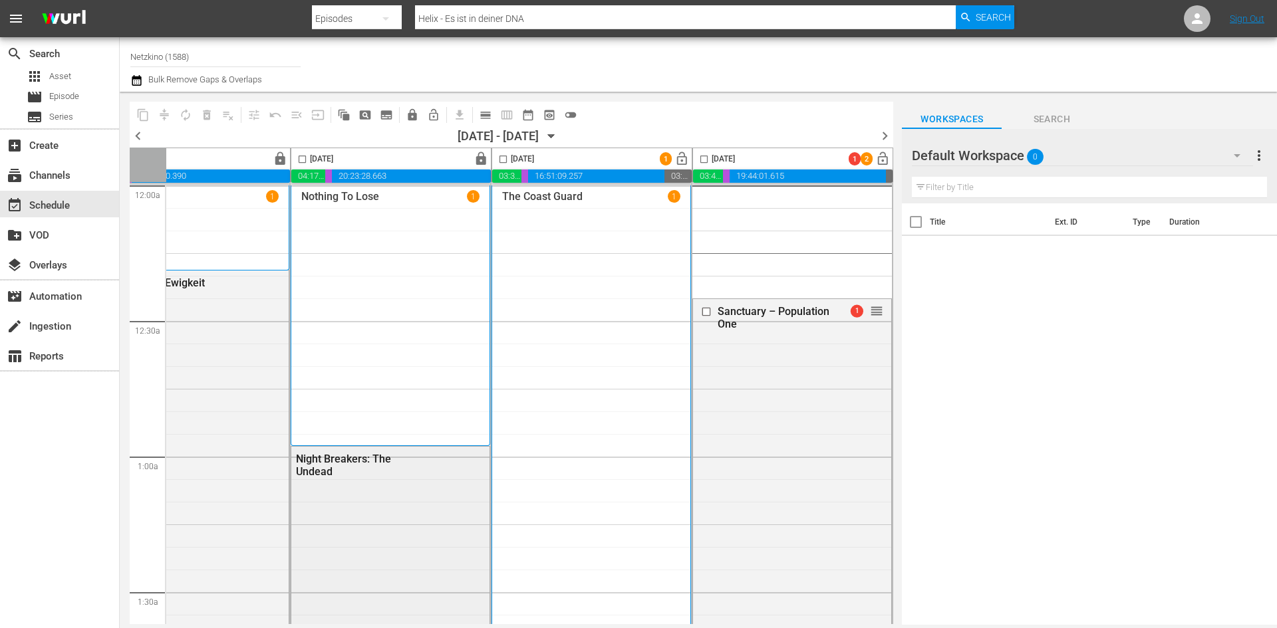
scroll to position [0, 478]
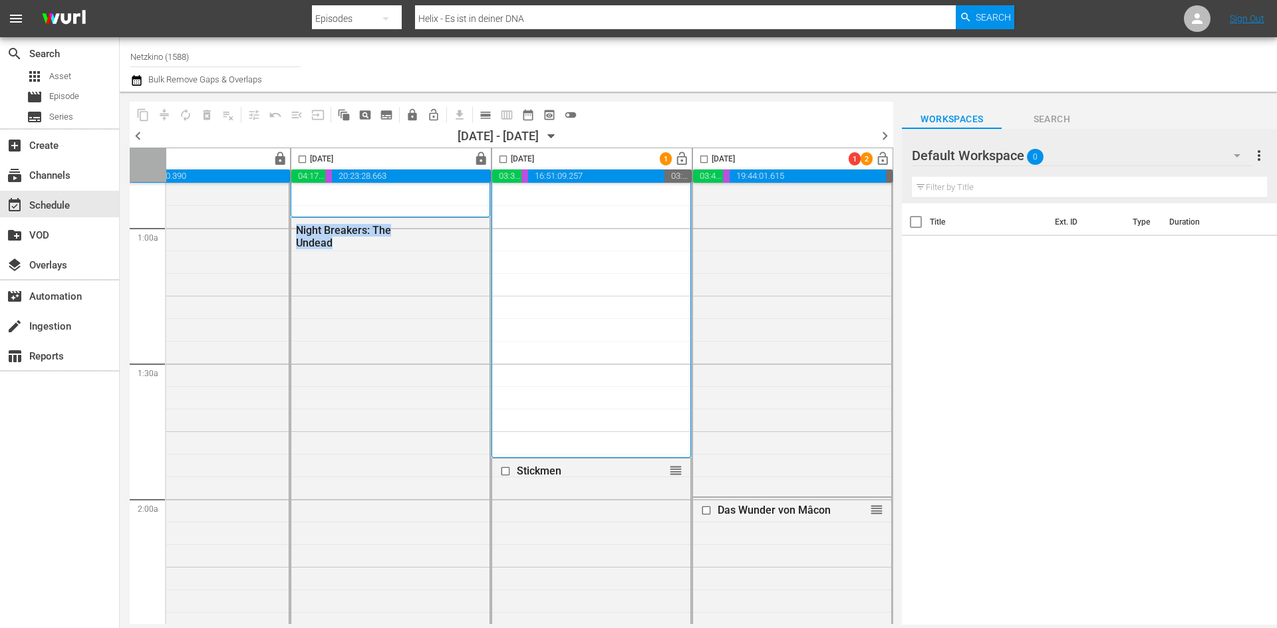
click at [479, 624] on div "content_copy compress autorenew_outlined delete_forever_outlined playlist_remov…" at bounding box center [501, 358] width 763 height 533
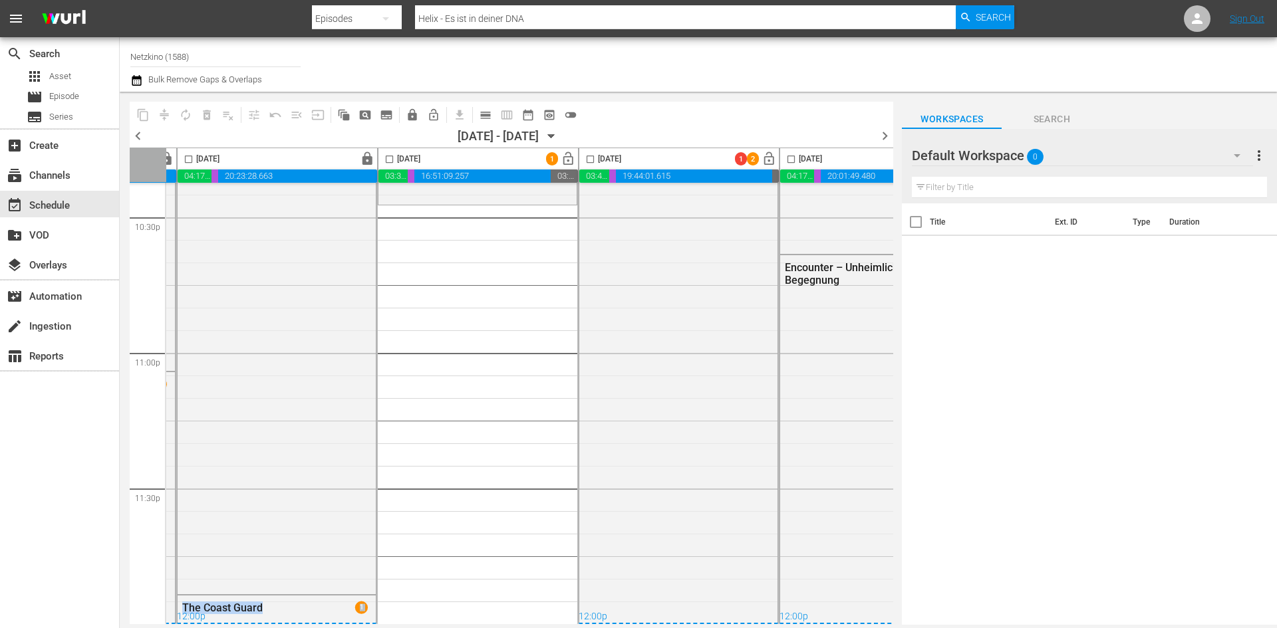
scroll to position [6078, 684]
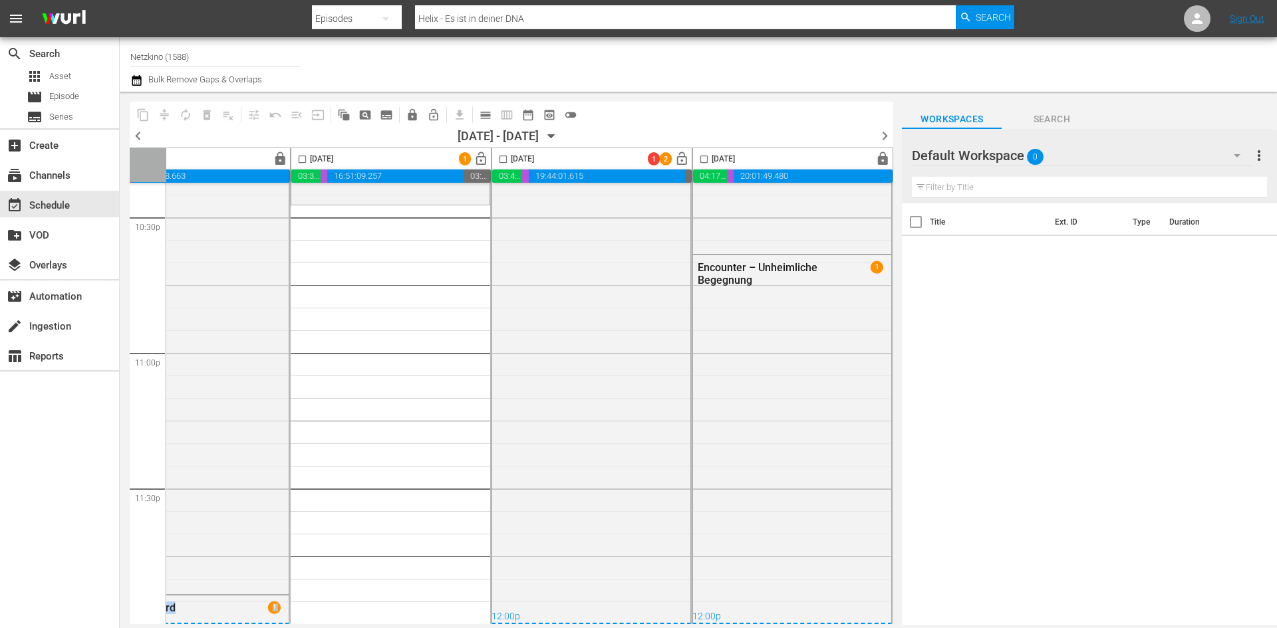
click at [559, 139] on icon "button" at bounding box center [551, 136] width 15 height 15
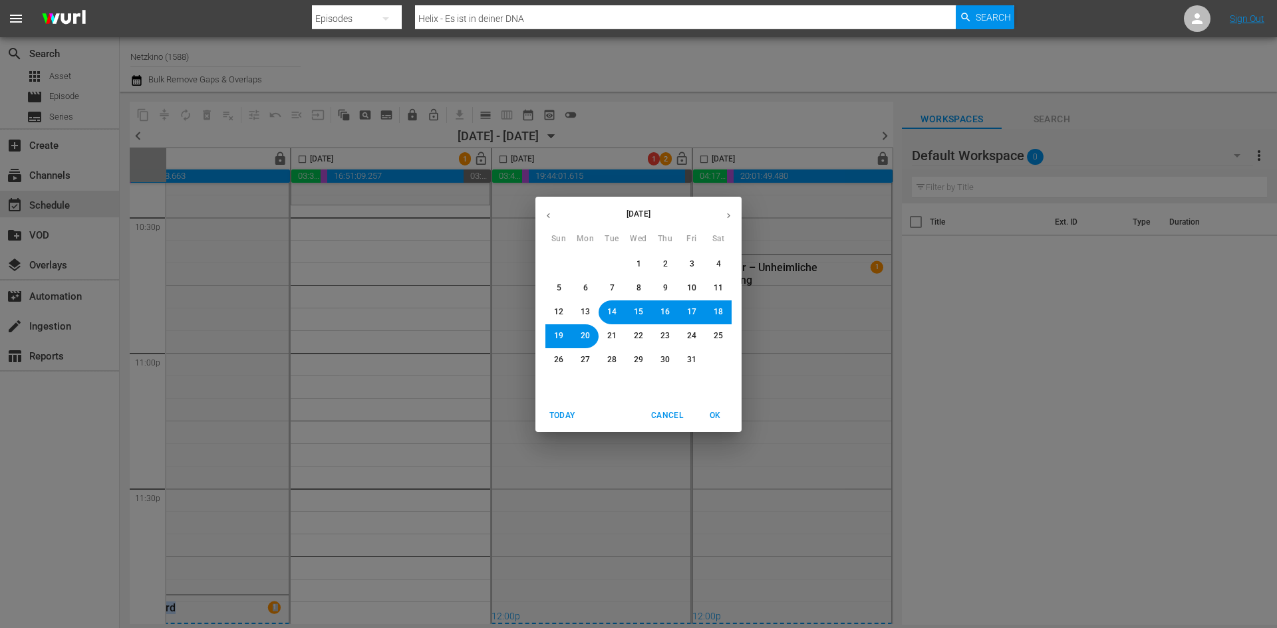
click at [640, 273] on button "1" at bounding box center [638, 265] width 24 height 24
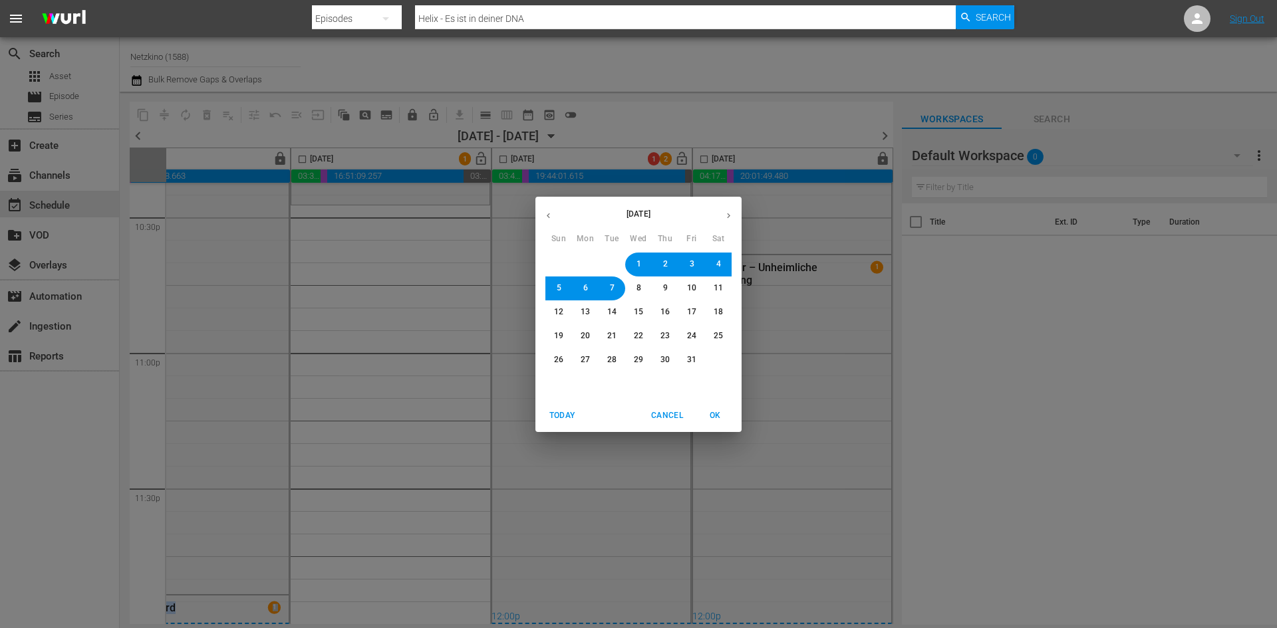
click at [717, 410] on span "OK" at bounding box center [715, 416] width 32 height 14
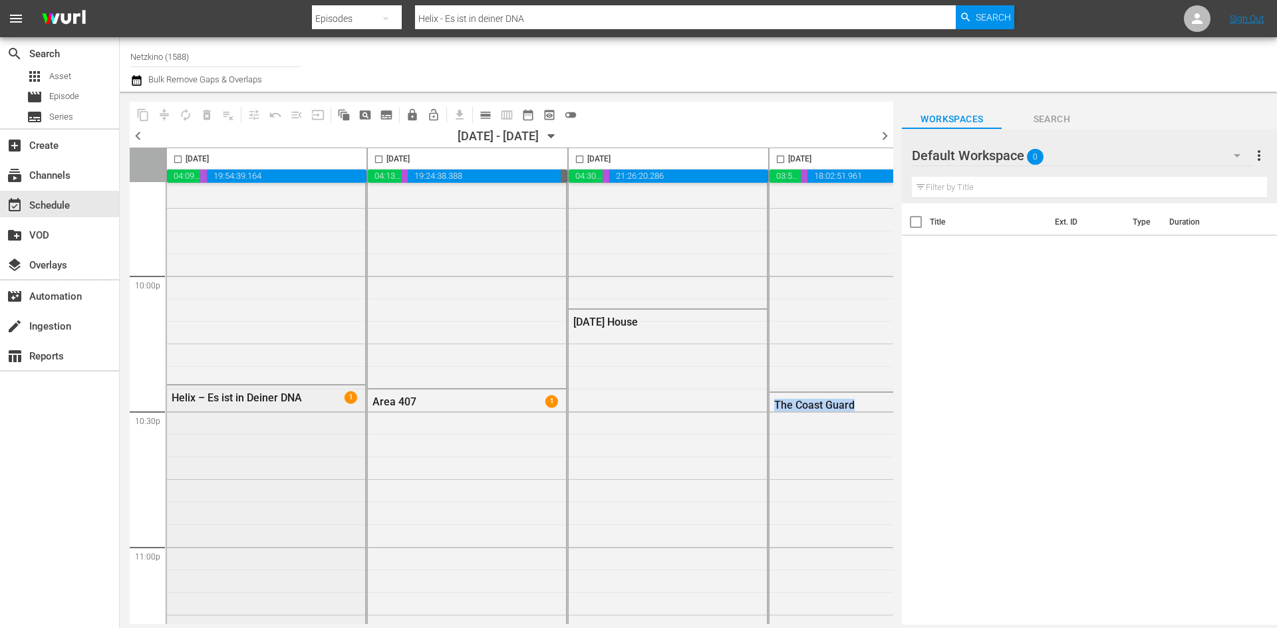
scroll to position [5945, 0]
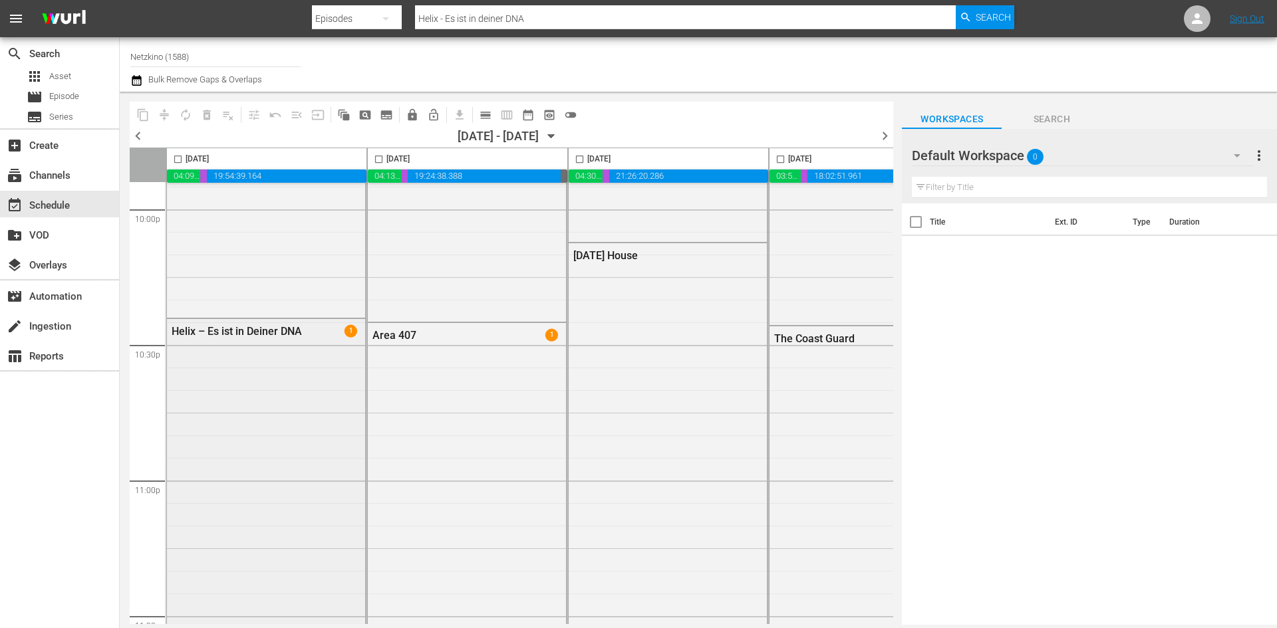
click at [239, 381] on div "Helix – Es ist in Deiner DNA 1" at bounding box center [266, 583] width 198 height 528
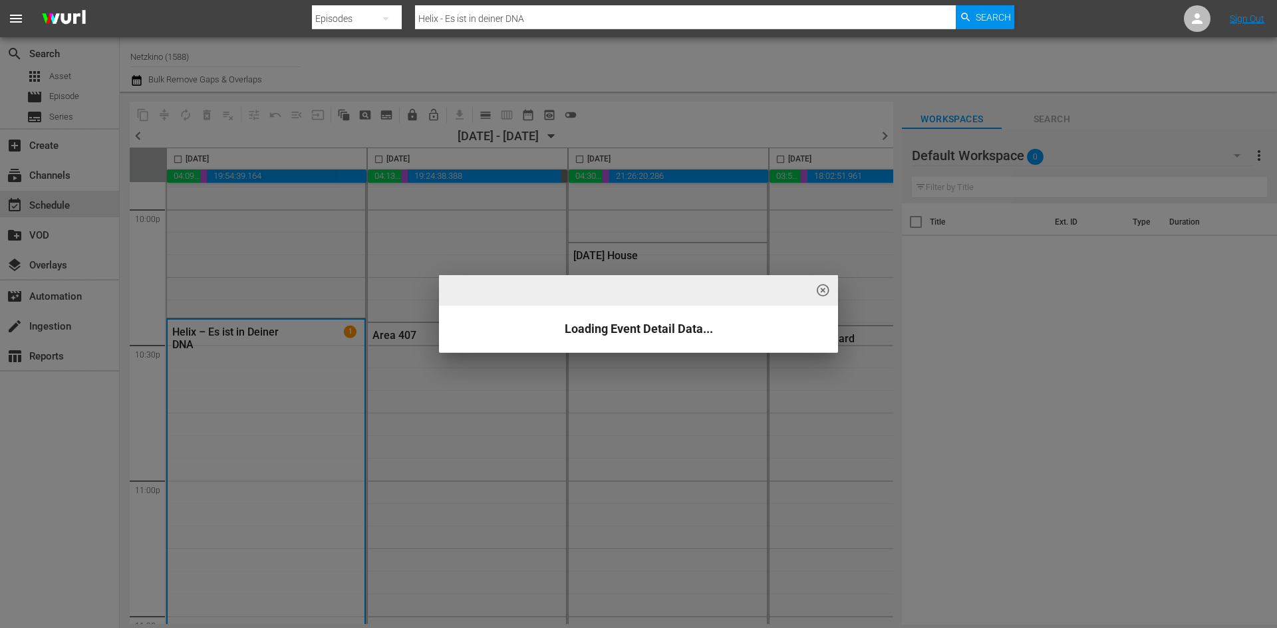
click at [822, 291] on span "highlight_off_icon" at bounding box center [822, 290] width 15 height 15
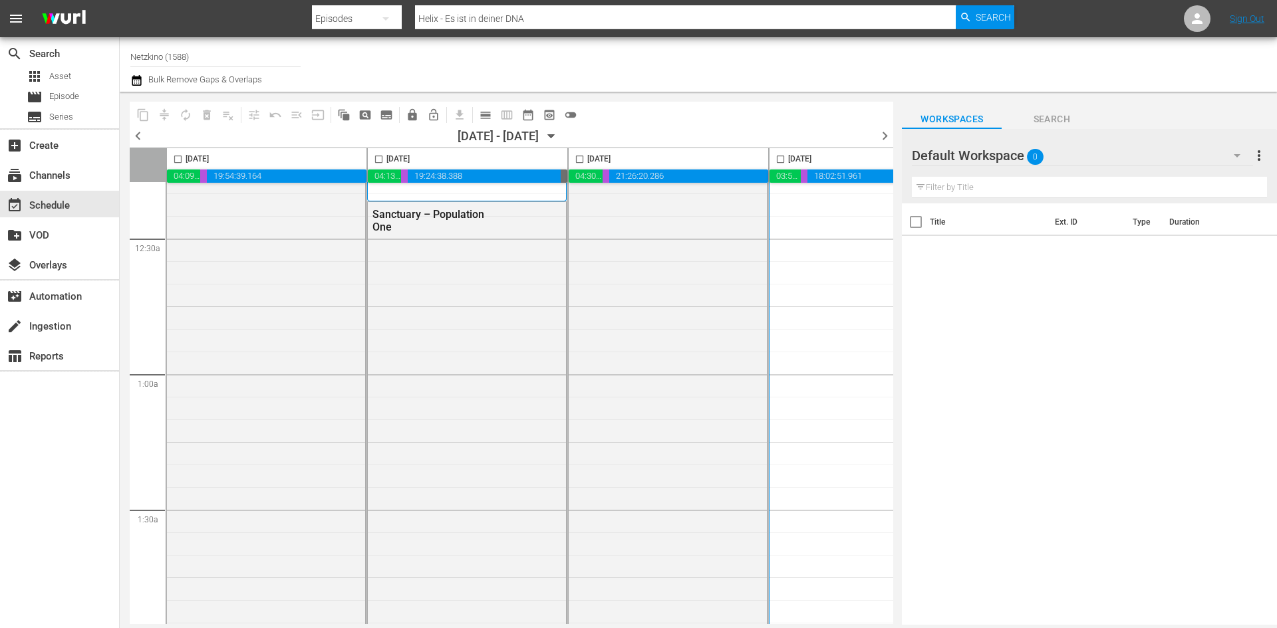
scroll to position [0, 0]
